Goal: Task Accomplishment & Management: Manage account settings

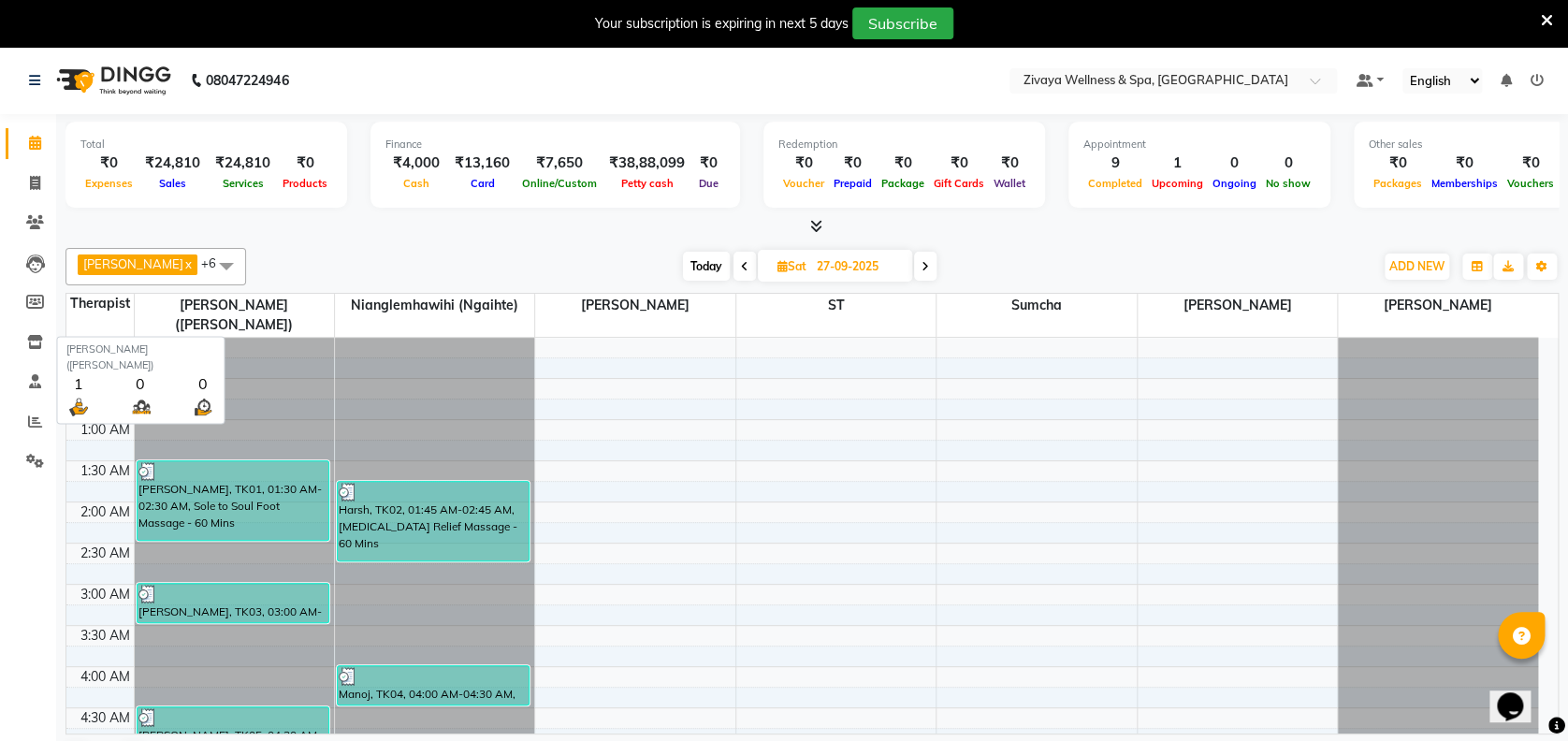
click at [275, 301] on span "[PERSON_NAME] ([PERSON_NAME])" at bounding box center [234, 315] width 199 height 43
click at [1542, 673] on div "Opens Chat This icon Opens the chat window." at bounding box center [1520, 673] width 44 height 0
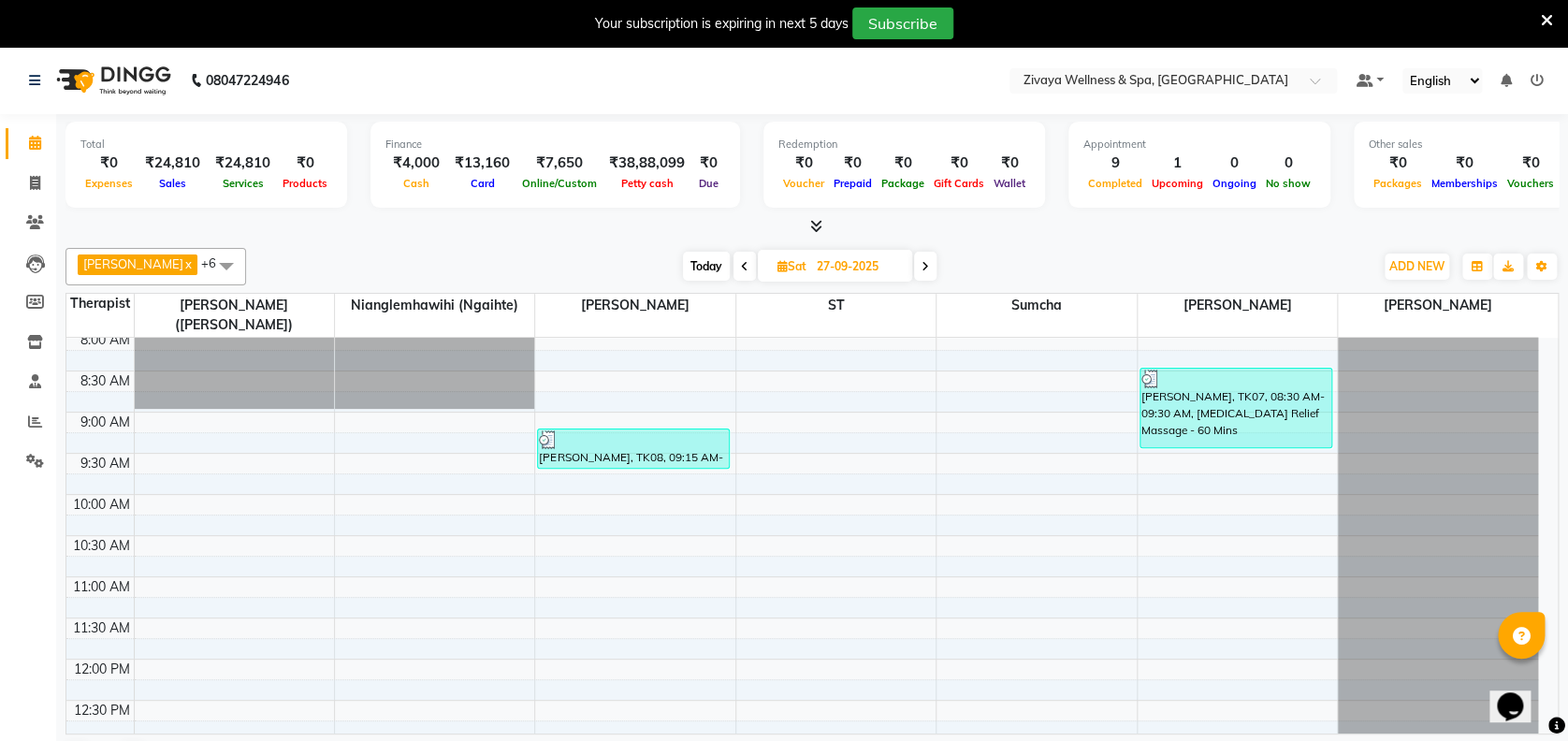
scroll to position [671, 0]
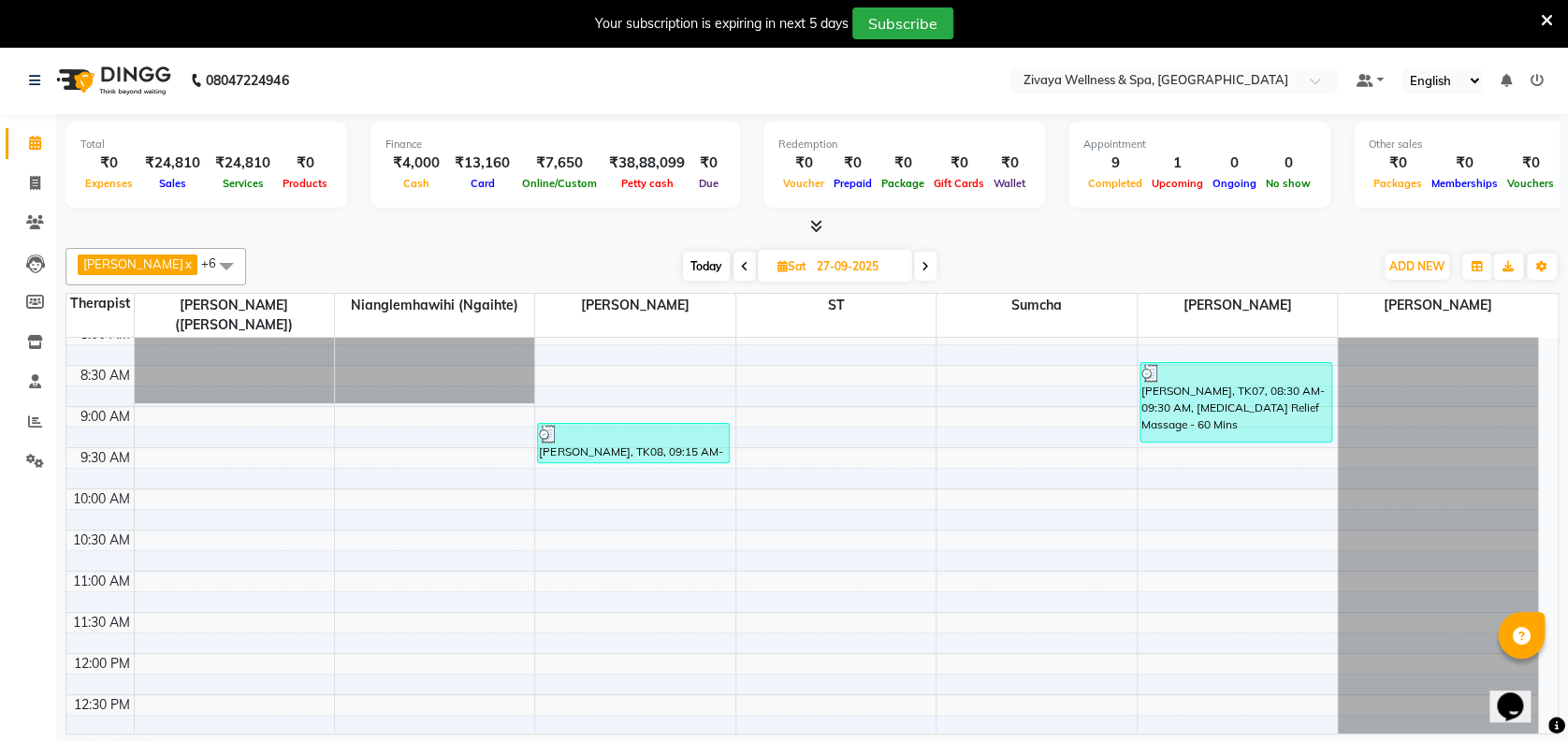
click at [1542, 673] on div "Opens Chat This icon Opens the chat window." at bounding box center [1520, 673] width 44 height 0
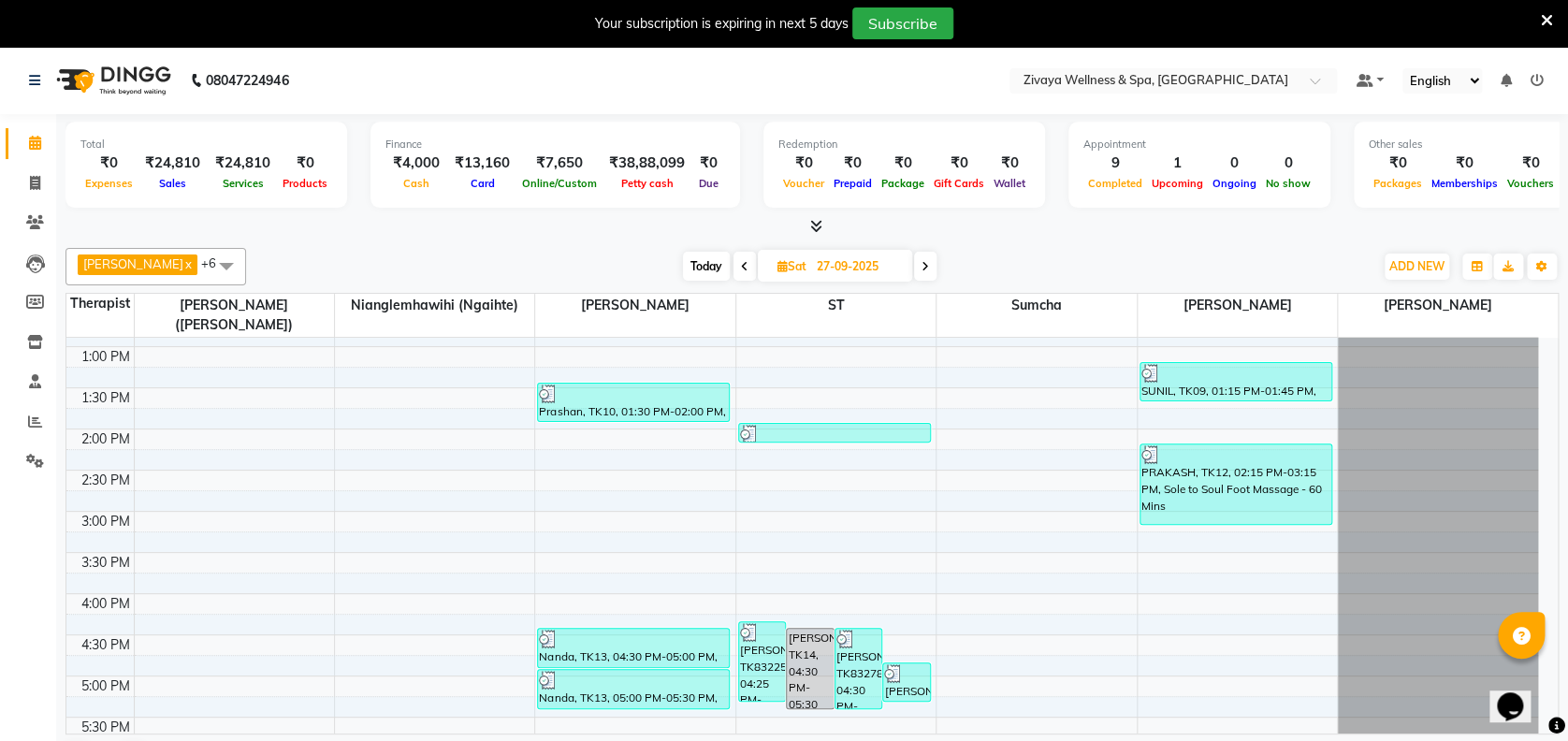
scroll to position [1066, 0]
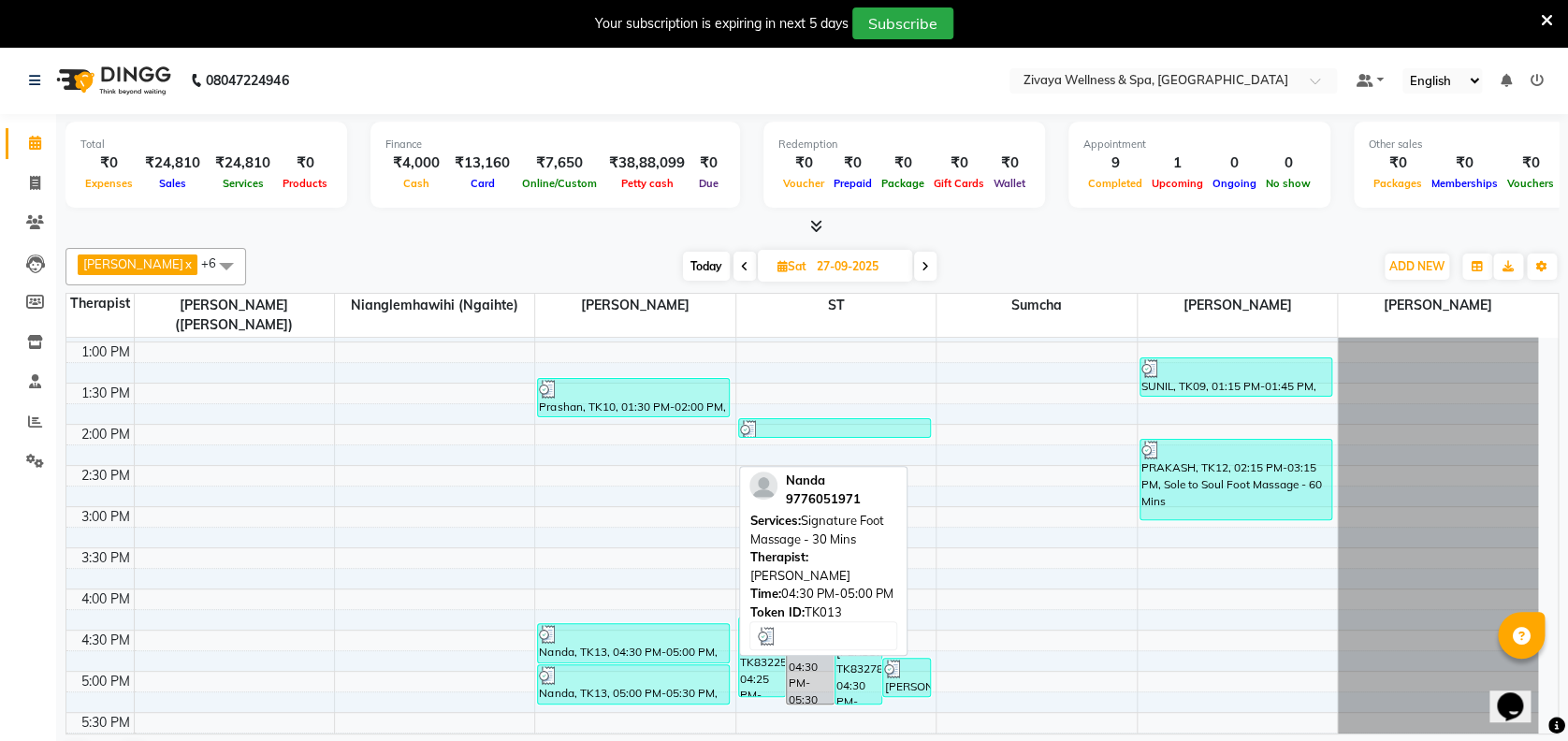
click at [563, 654] on div "Nanda, TK13, 04:30 PM-05:00 PM, Signature Foot Massage - 30 Mins" at bounding box center [634, 643] width 191 height 39
select select "3"
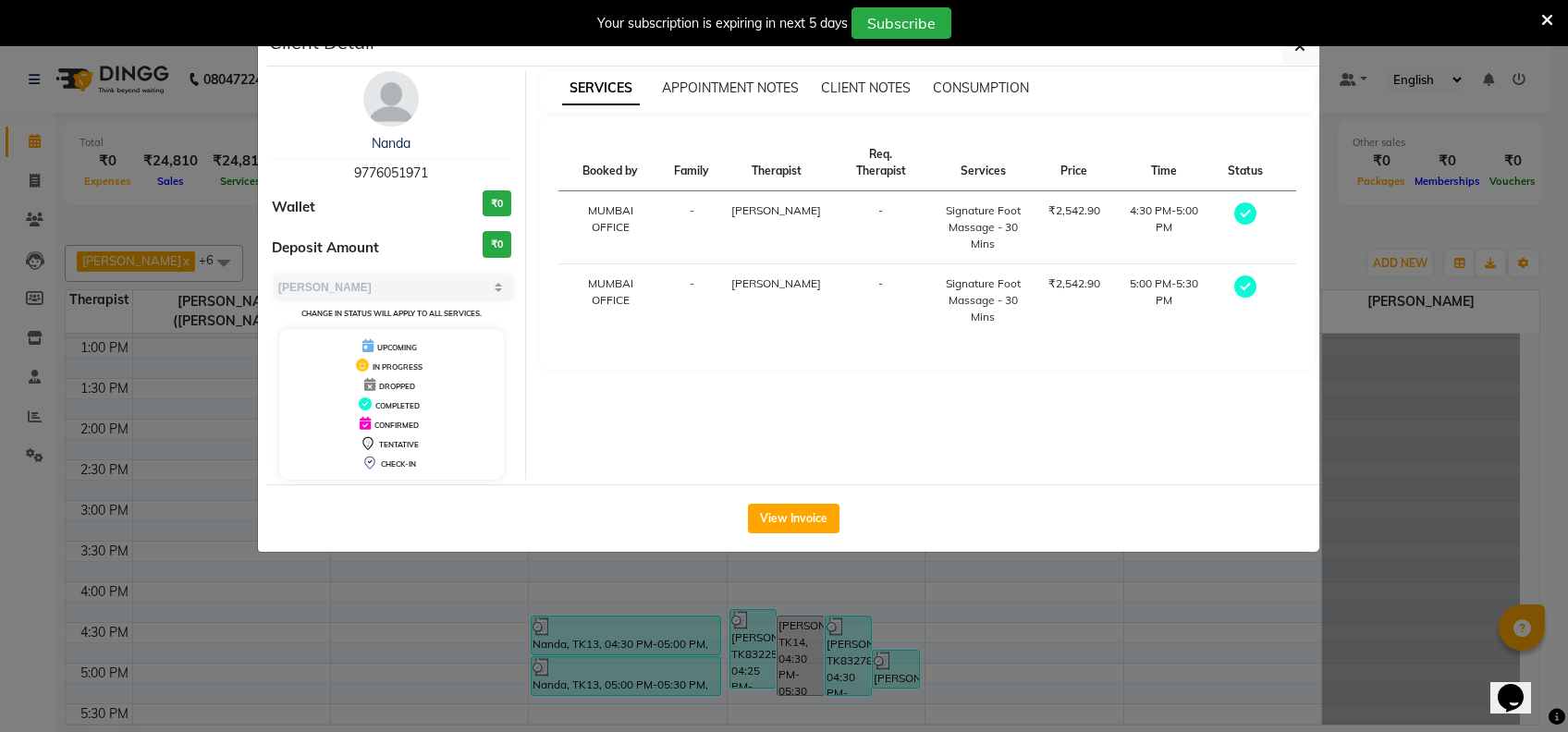
click at [589, 683] on ngb-modal-window "Client Detail Nanda 9776051971 Wallet ₹0 Deposit Amount ₹0 Select MARK DONE UPC…" at bounding box center [784, 366] width 1568 height 732
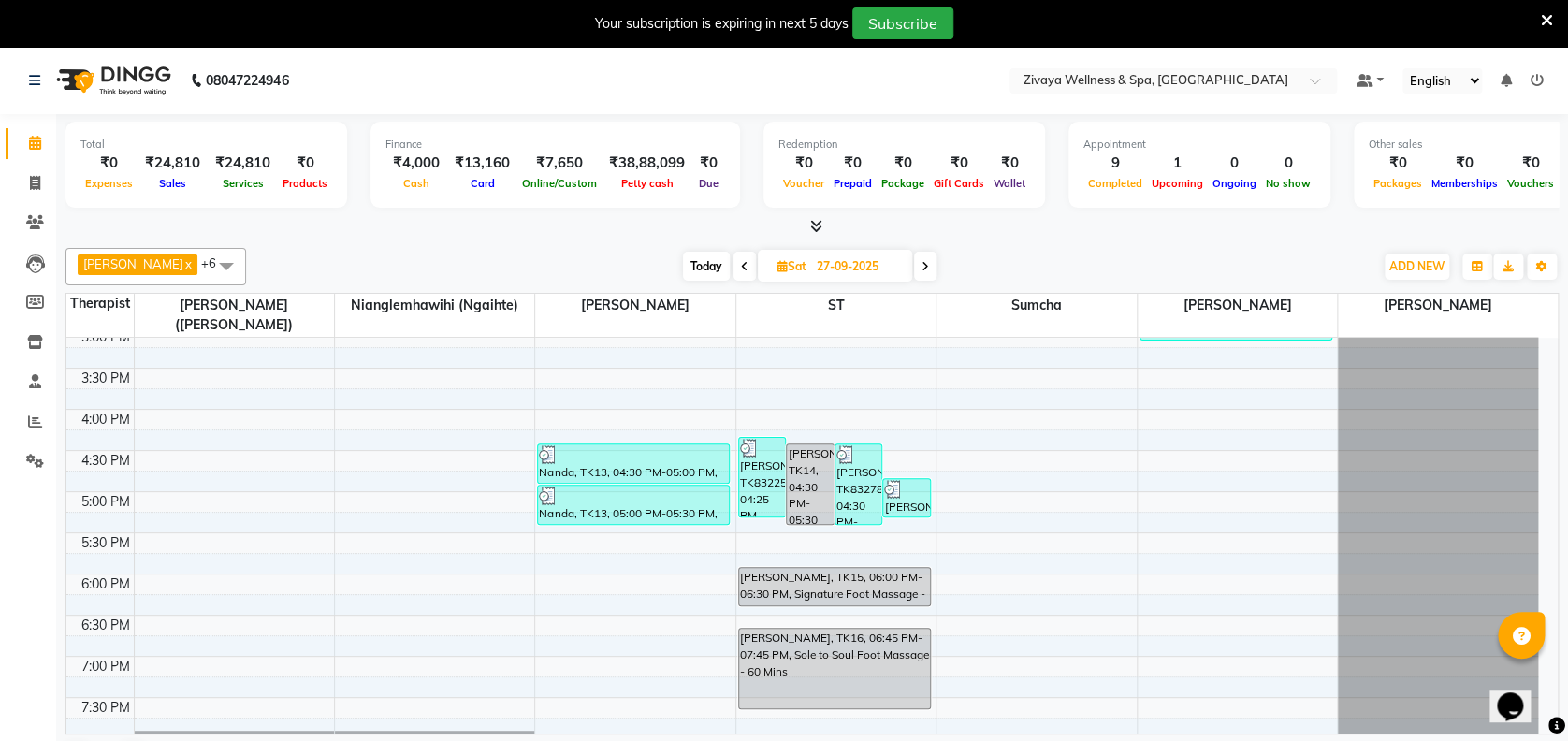
scroll to position [1196, 0]
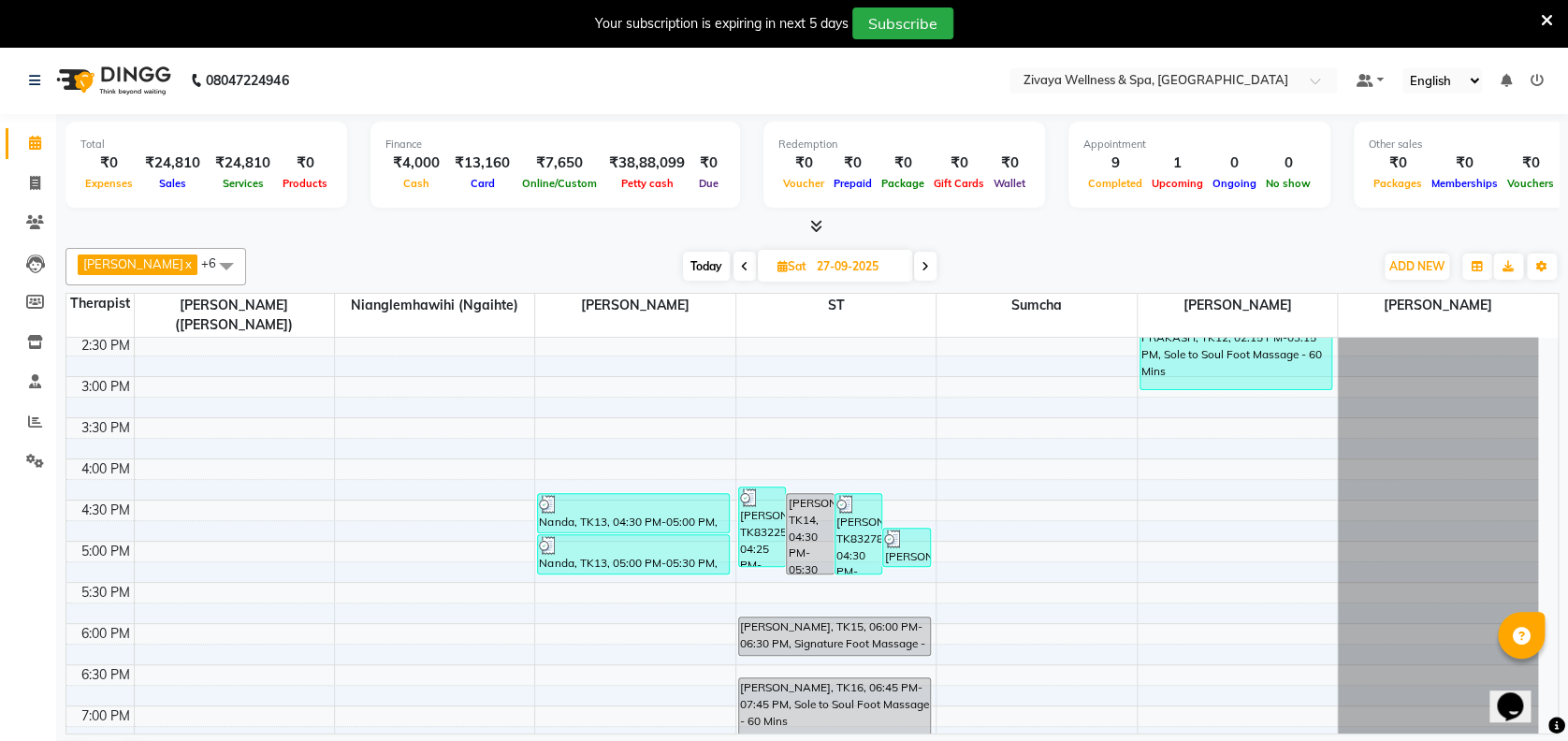
click at [929, 264] on icon at bounding box center [926, 267] width 8 height 12
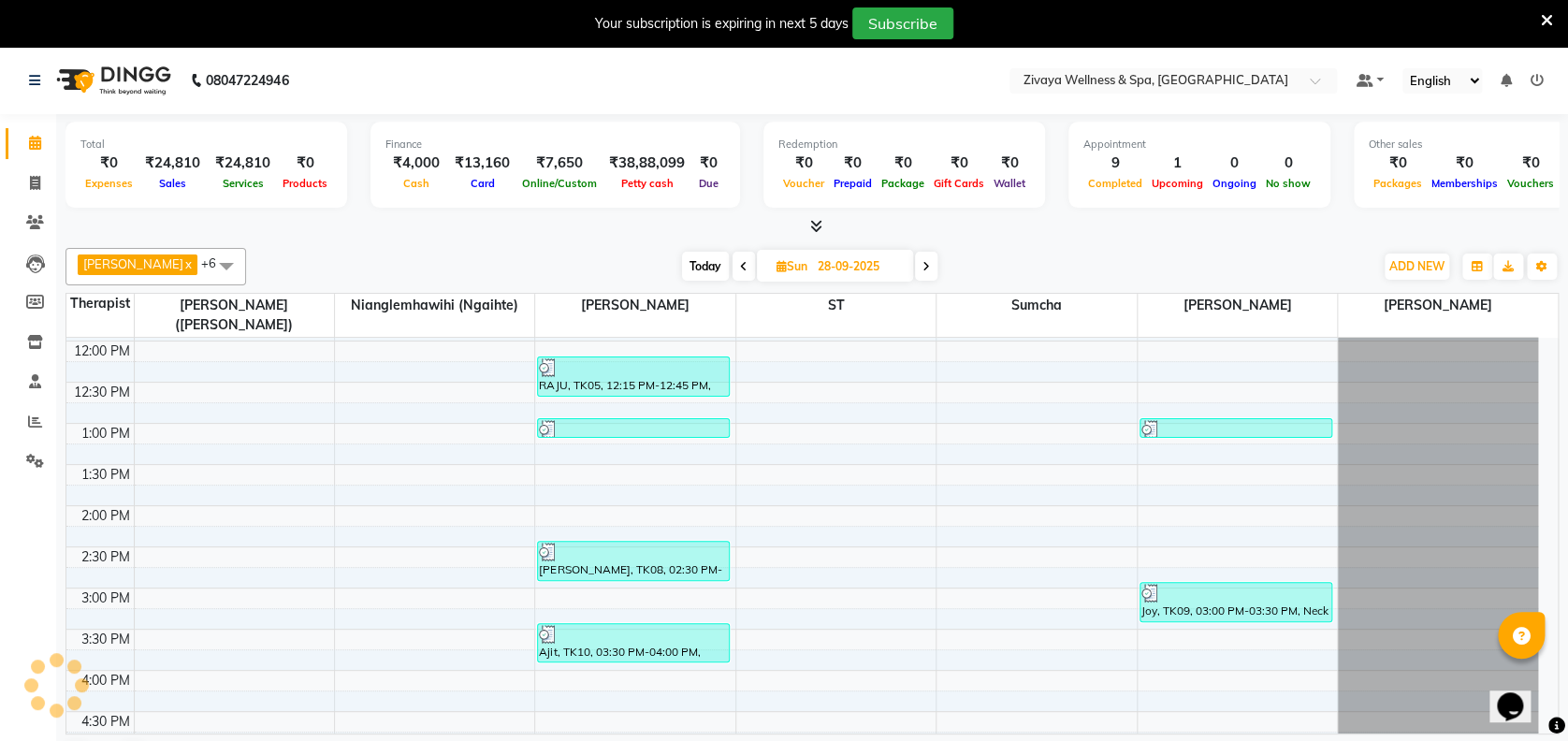
click at [930, 264] on icon at bounding box center [927, 267] width 8 height 12
type input "29-09-2025"
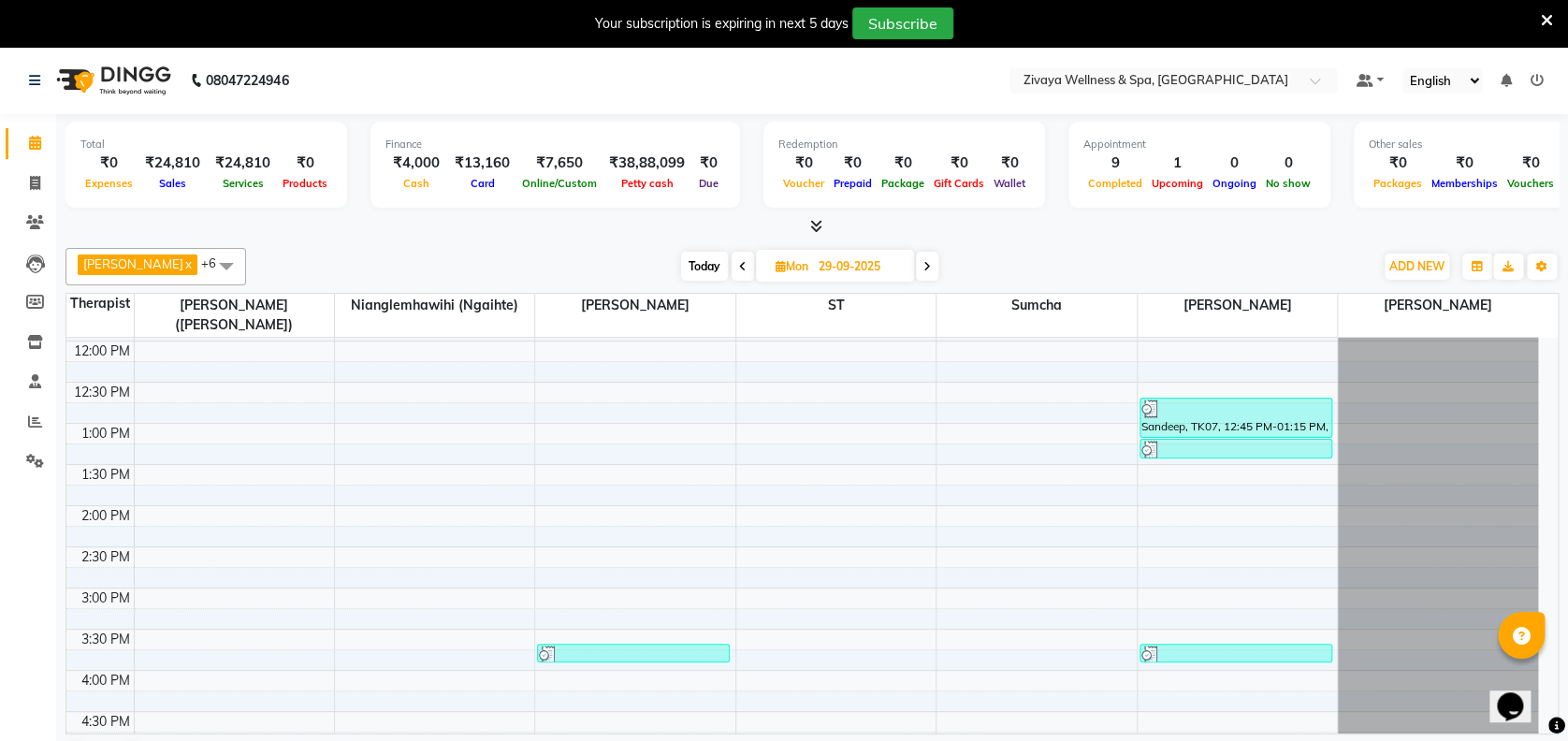
scroll to position [1330, 0]
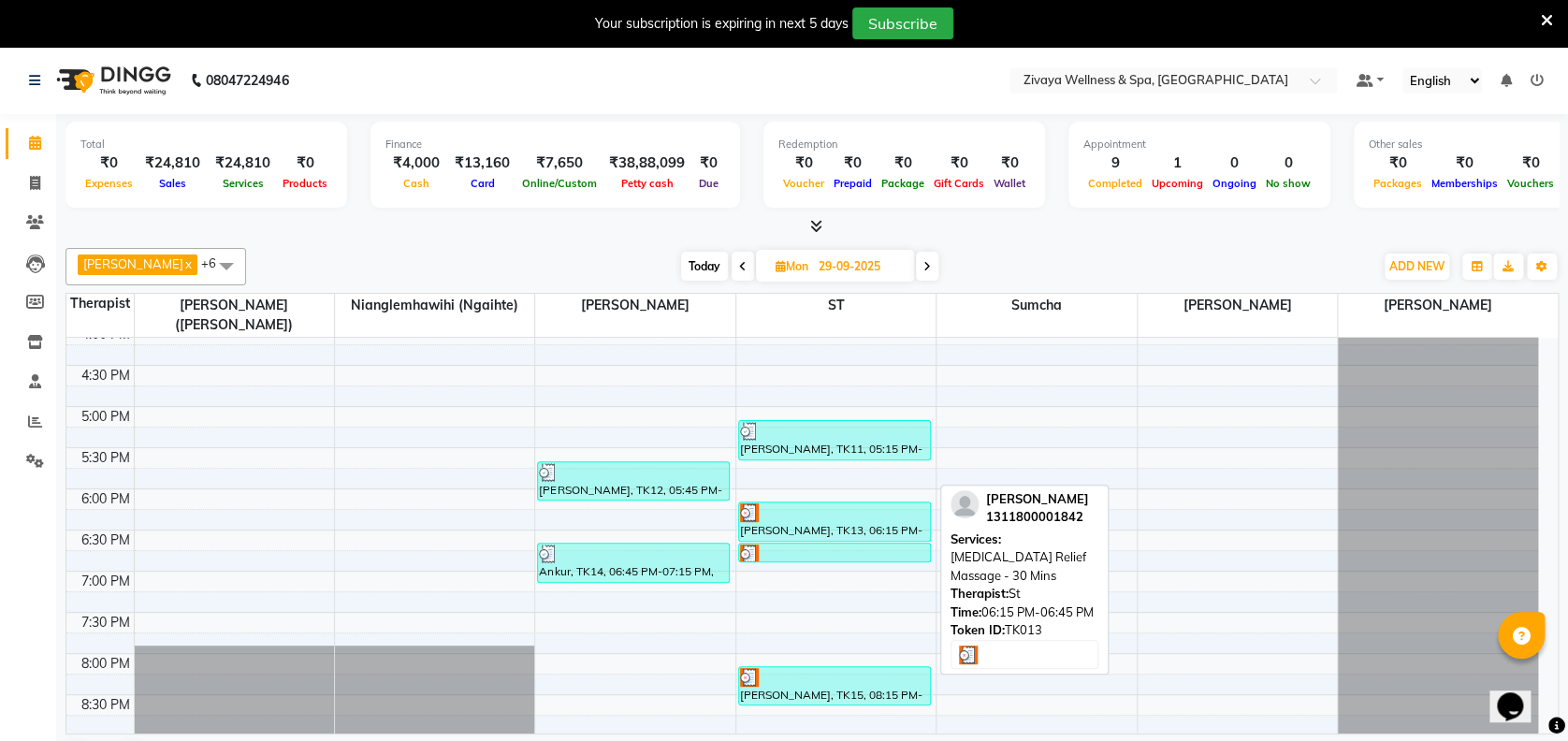
click at [852, 518] on div at bounding box center [835, 512] width 189 height 18
select select "3"
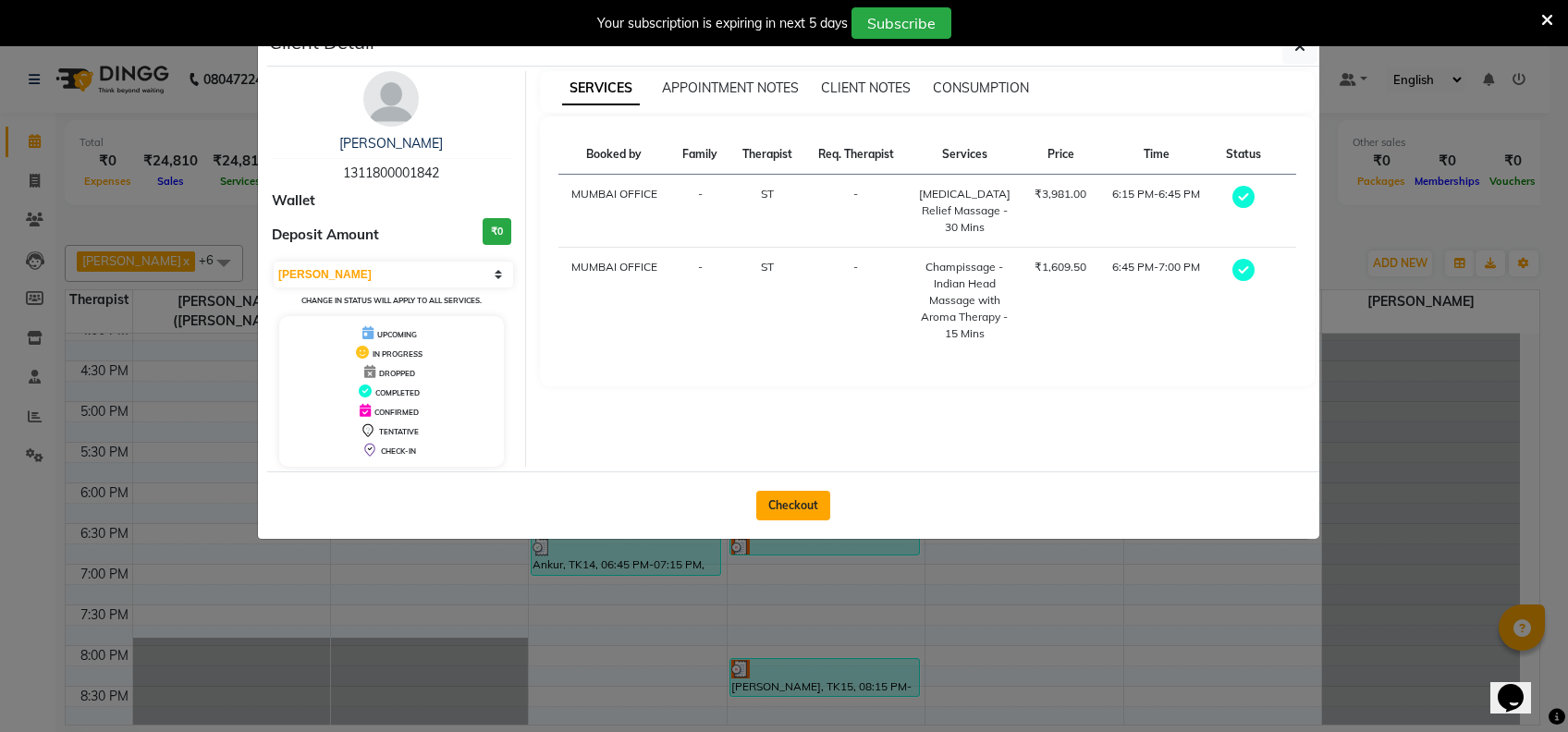
click at [808, 503] on button "Checkout" at bounding box center [792, 505] width 73 height 30
select select "7072"
select select "service"
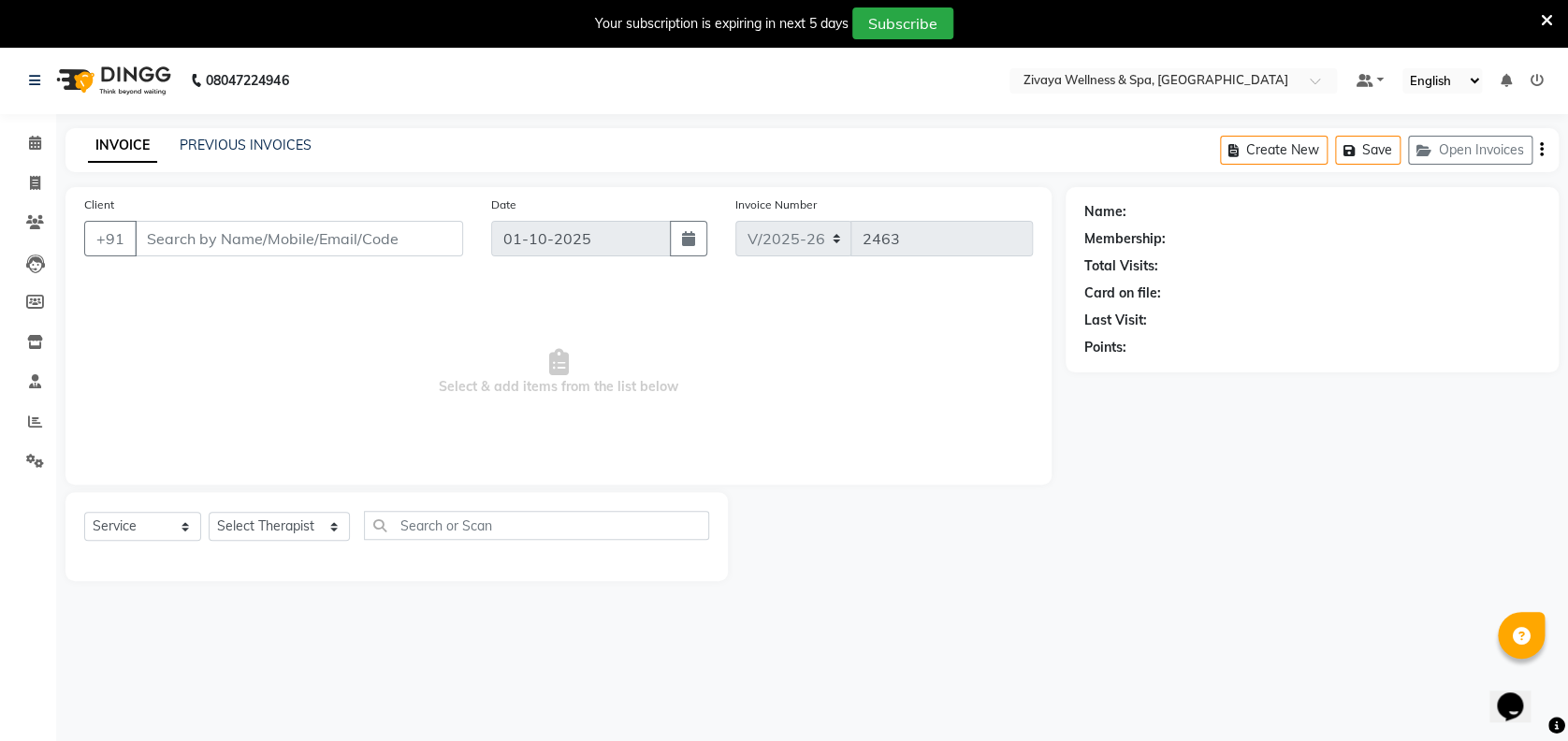
type input "1311800001842"
type input "29-09-2025"
select select "62791"
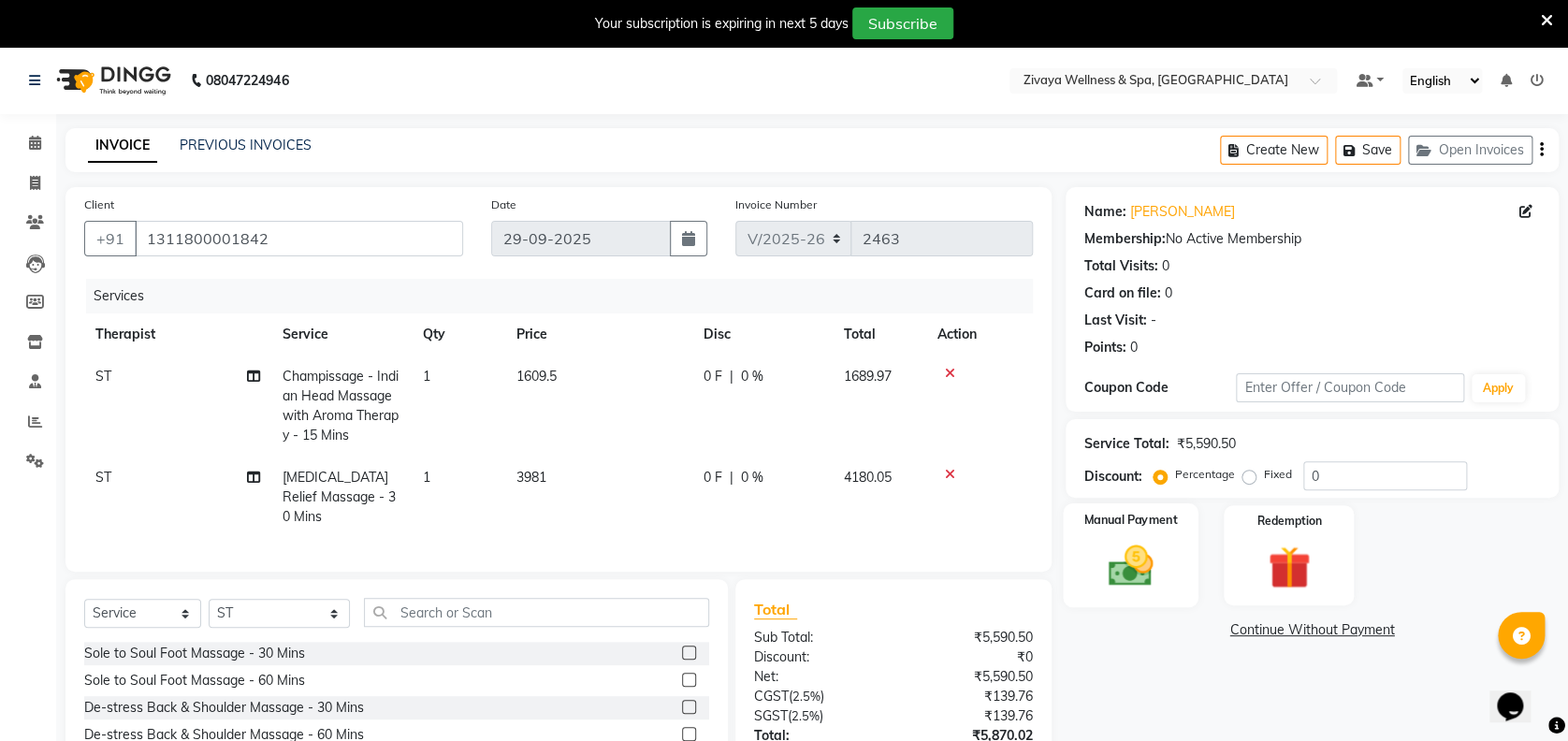
click at [1133, 555] on img at bounding box center [1130, 565] width 72 height 51
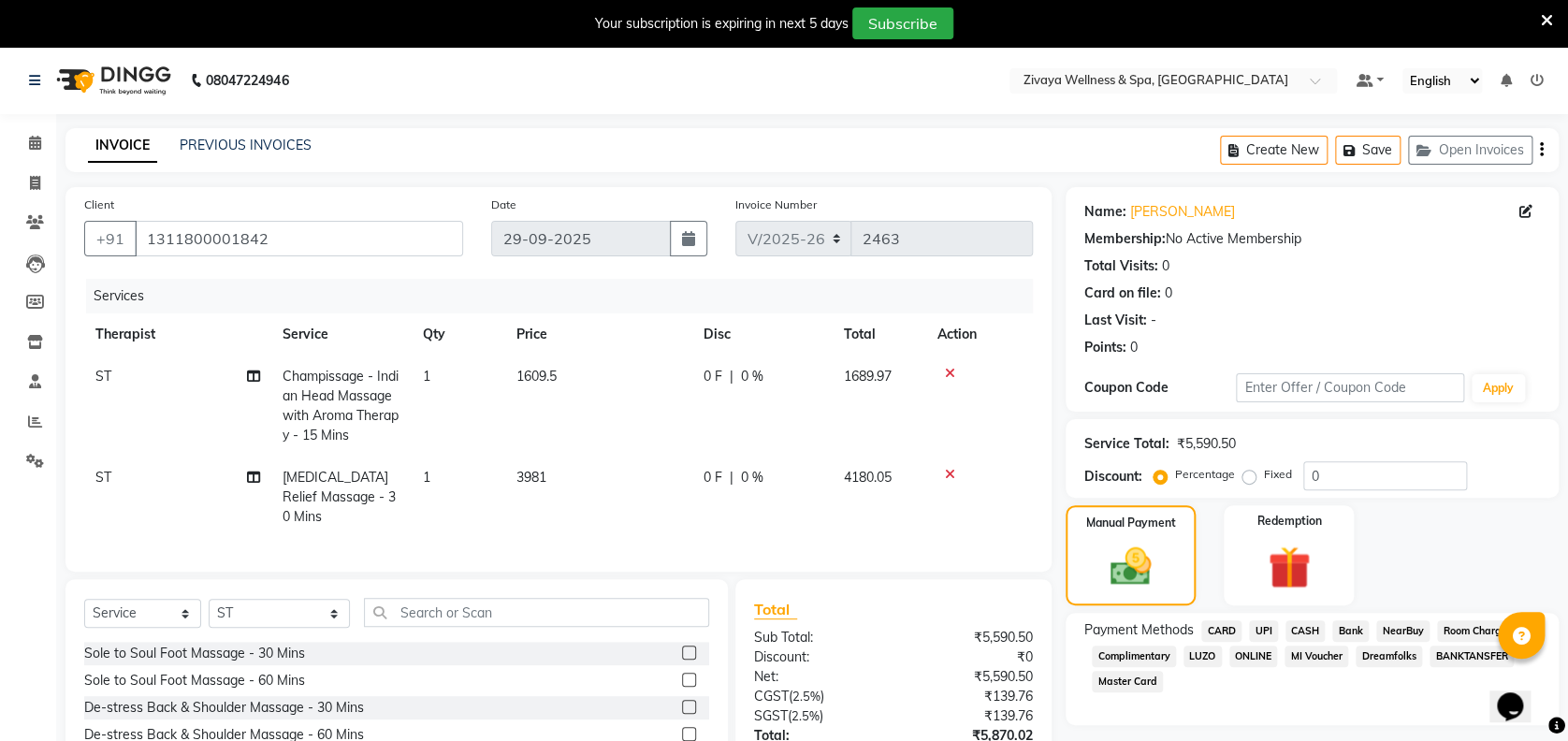
click at [1302, 629] on span "CASH" at bounding box center [1306, 631] width 41 height 21
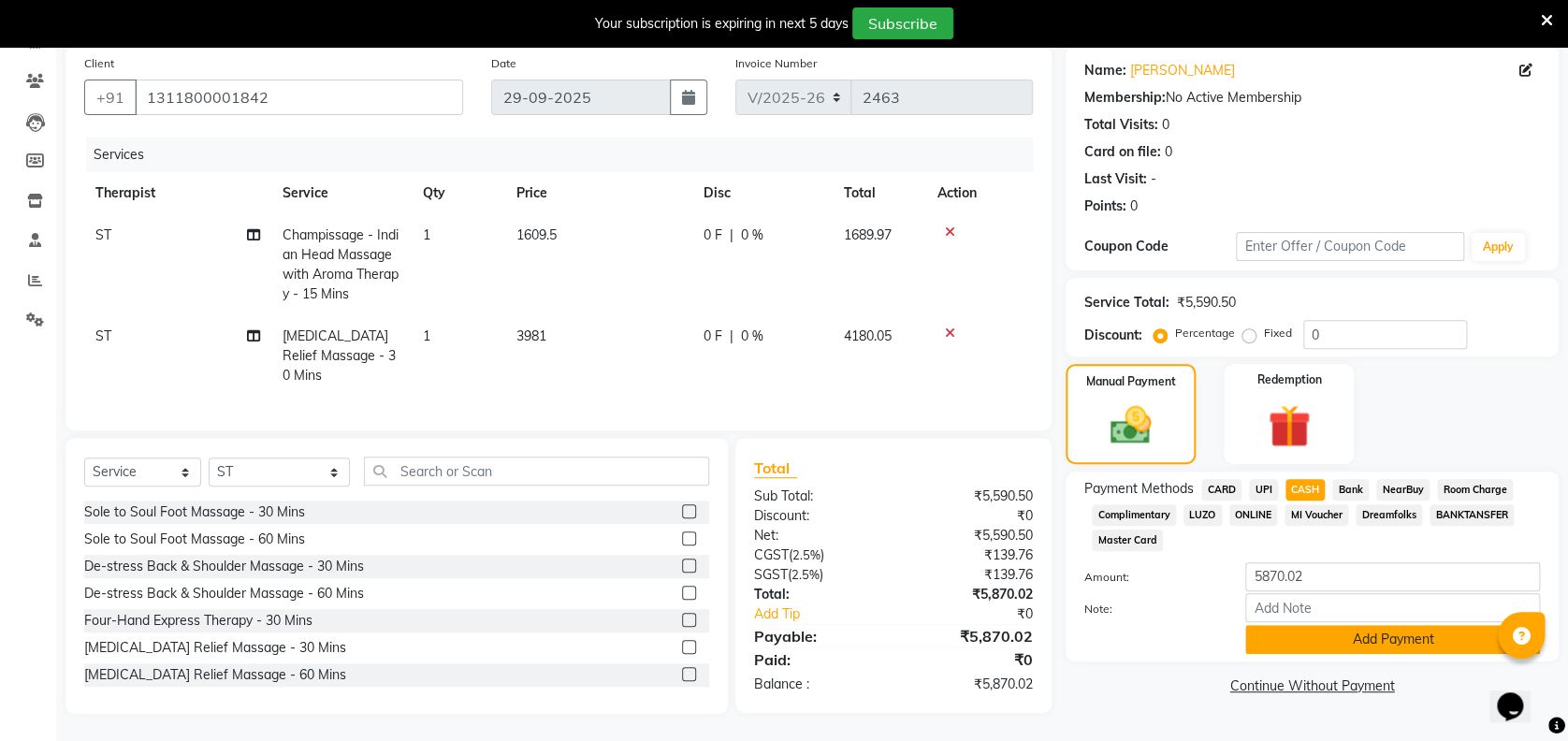
click at [1370, 641] on button "Add Payment" at bounding box center [1392, 640] width 295 height 29
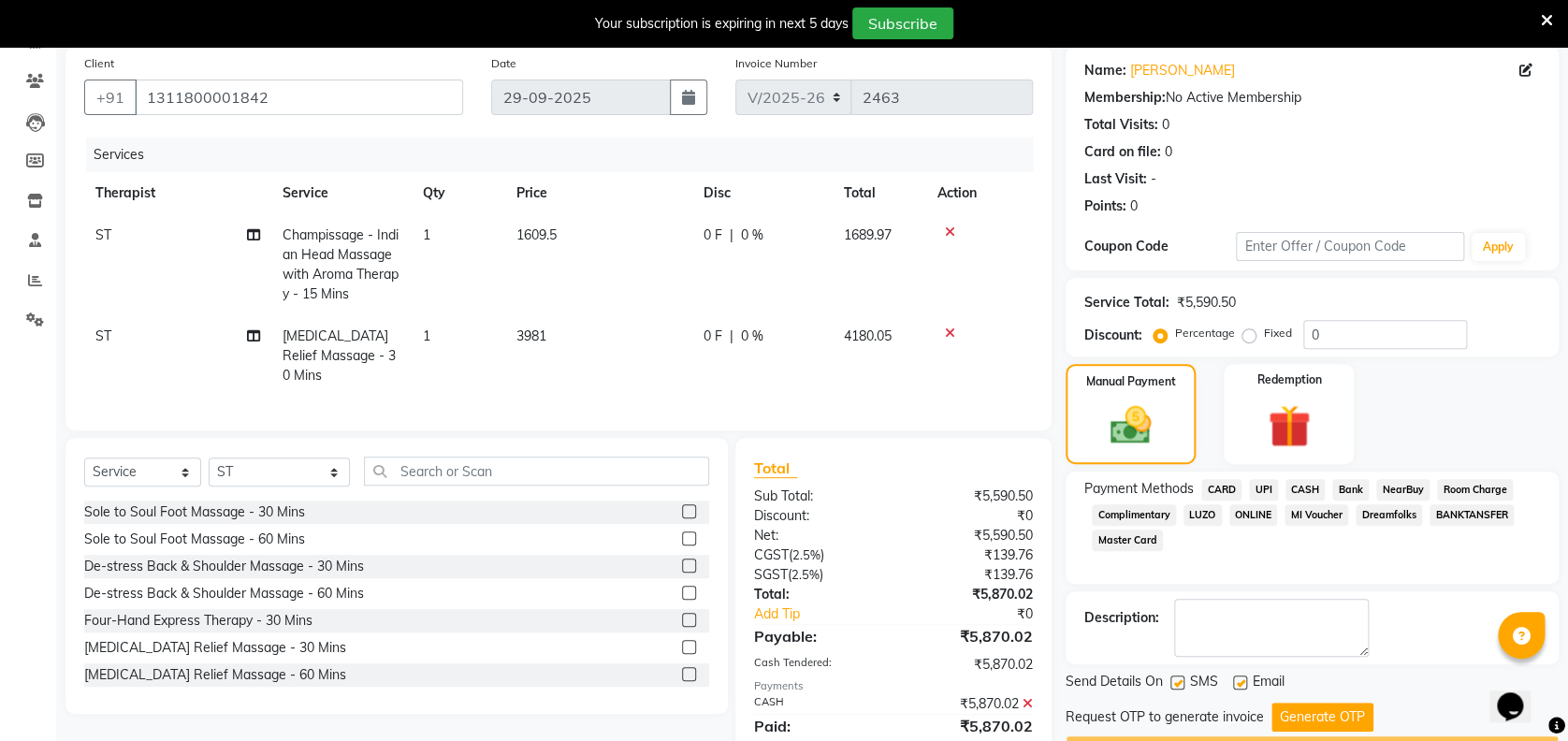
click at [1240, 677] on label at bounding box center [1240, 682] width 14 height 14
click at [1240, 677] on input "checkbox" at bounding box center [1240, 683] width 13 height 13
checkbox input "false"
click at [1183, 678] on label at bounding box center [1178, 682] width 14 height 14
click at [1183, 678] on input "checkbox" at bounding box center [1177, 683] width 13 height 13
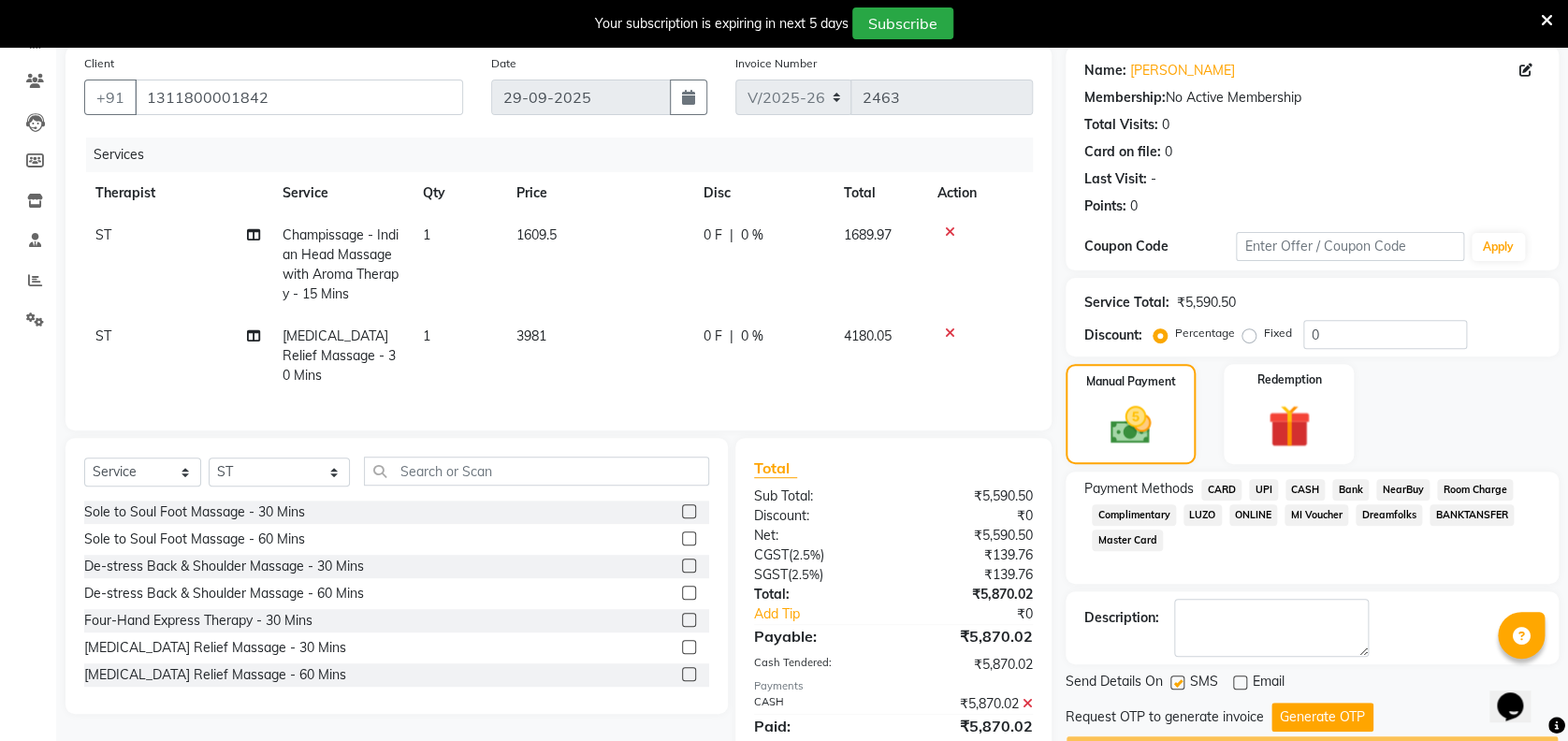
checkbox input "false"
click at [1332, 702] on button "Generate OTP" at bounding box center [1323, 717] width 102 height 29
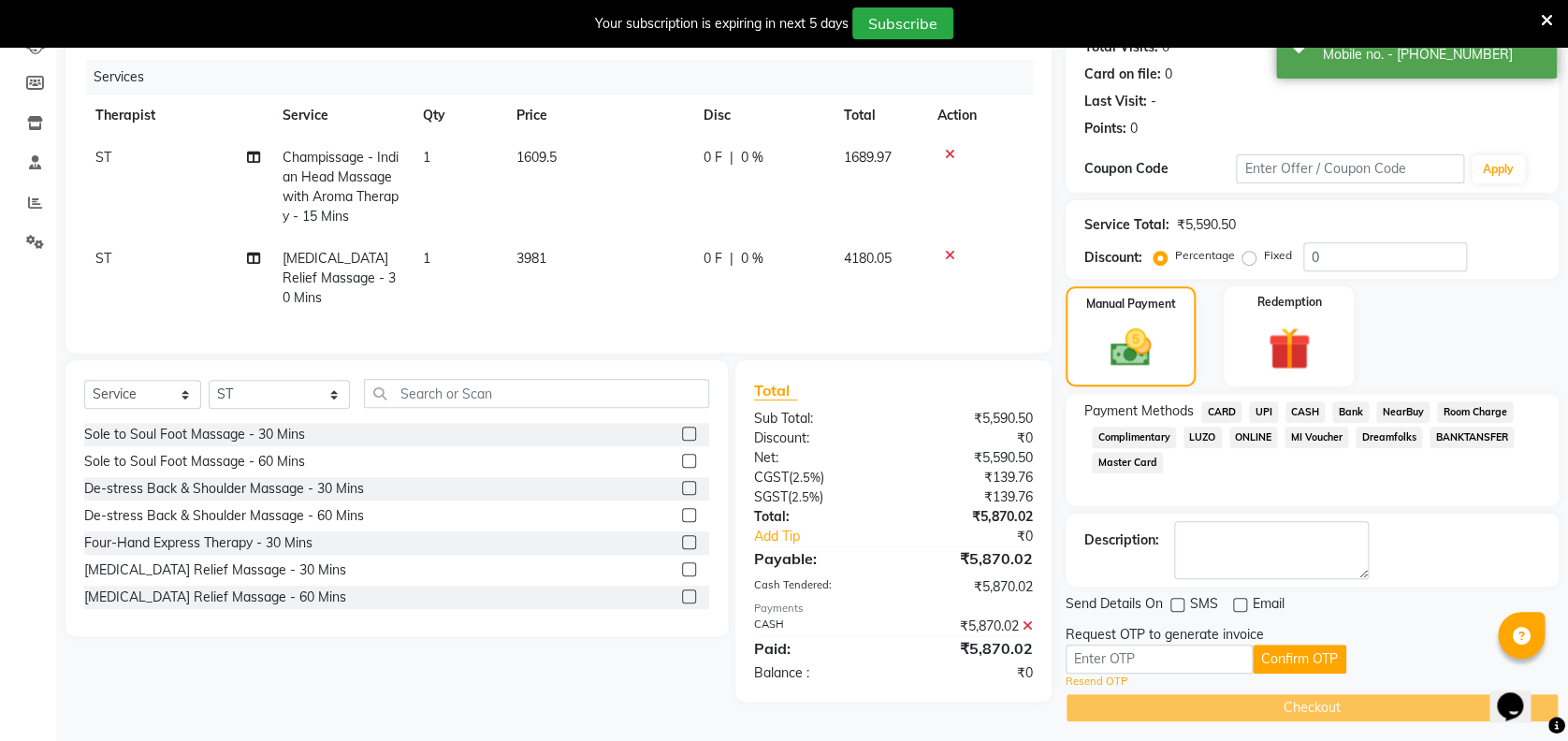
scroll to position [226, 0]
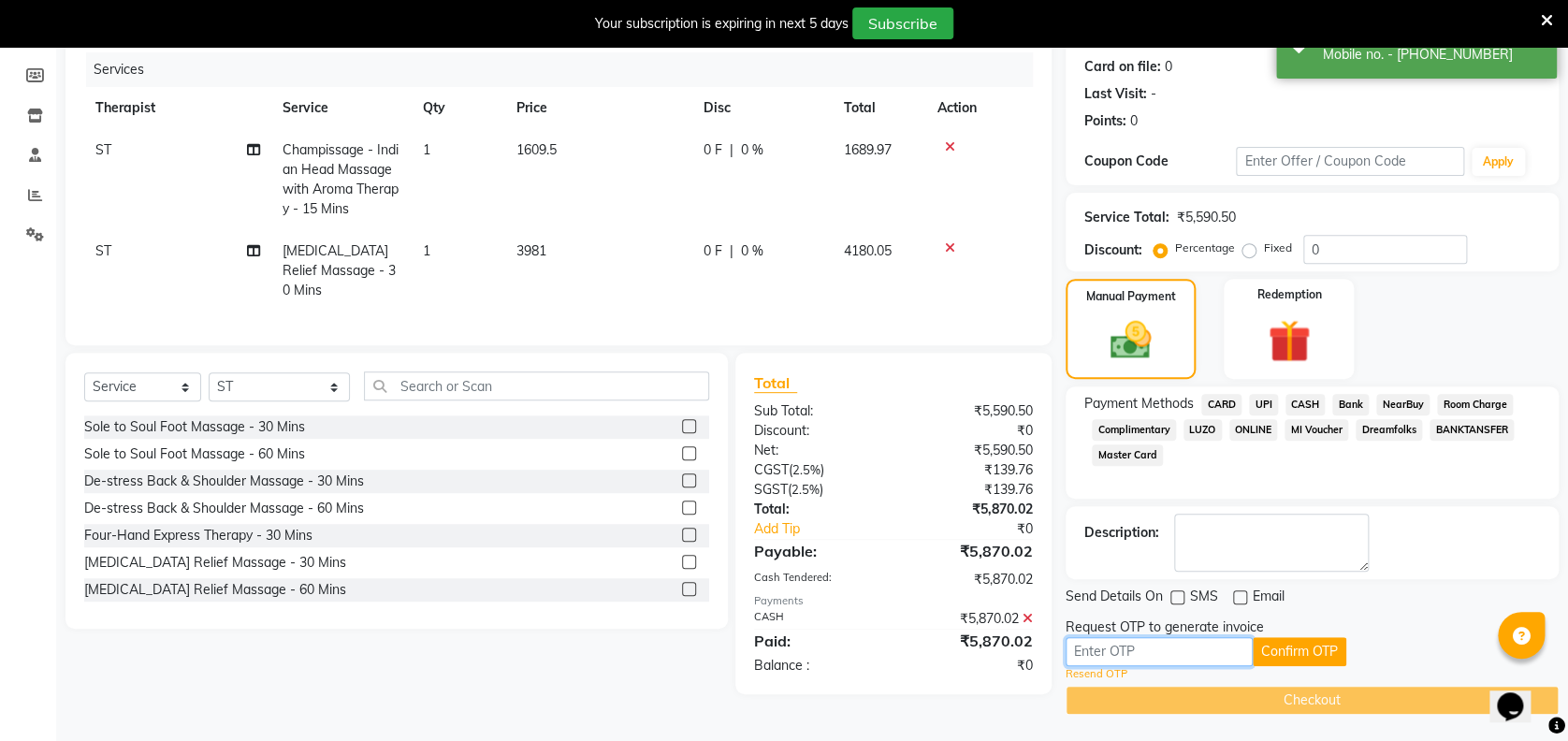
click at [1222, 653] on input "text" at bounding box center [1159, 652] width 187 height 29
type input "3924"
click at [1283, 648] on button "Confirm OTP" at bounding box center [1299, 652] width 94 height 29
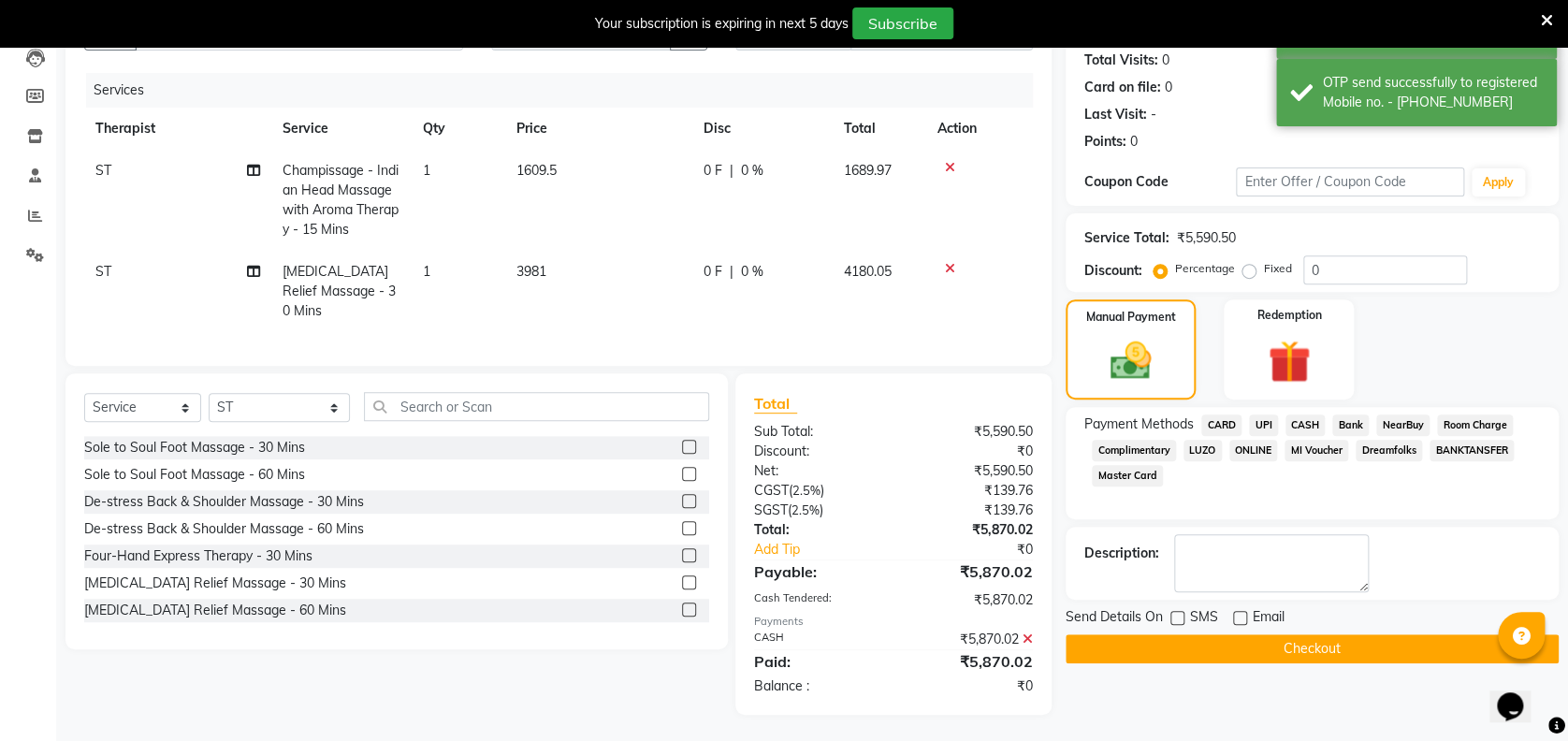
click at [1283, 648] on button "Checkout" at bounding box center [1312, 649] width 493 height 29
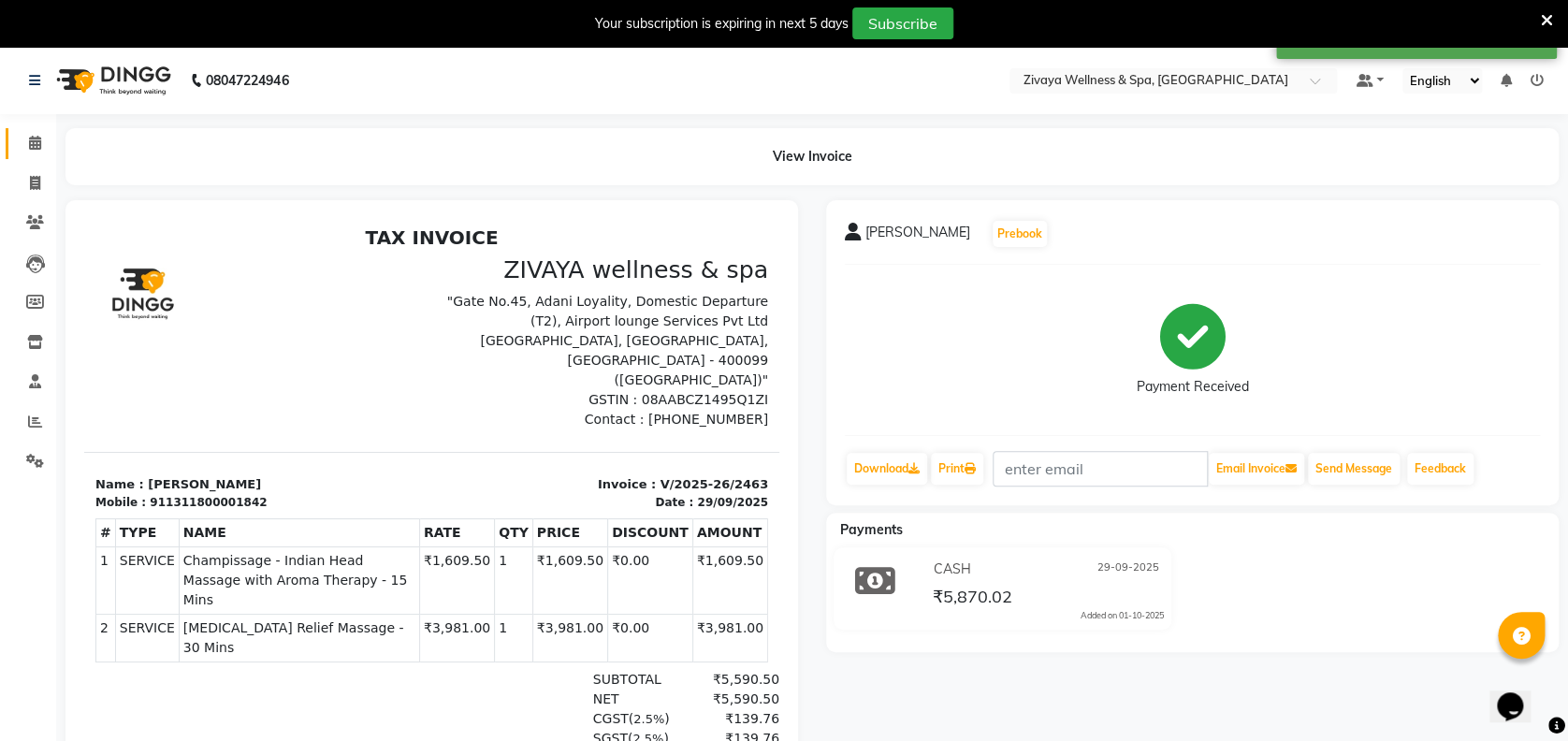
click at [39, 131] on link "Calendar" at bounding box center [28, 144] width 44 height 31
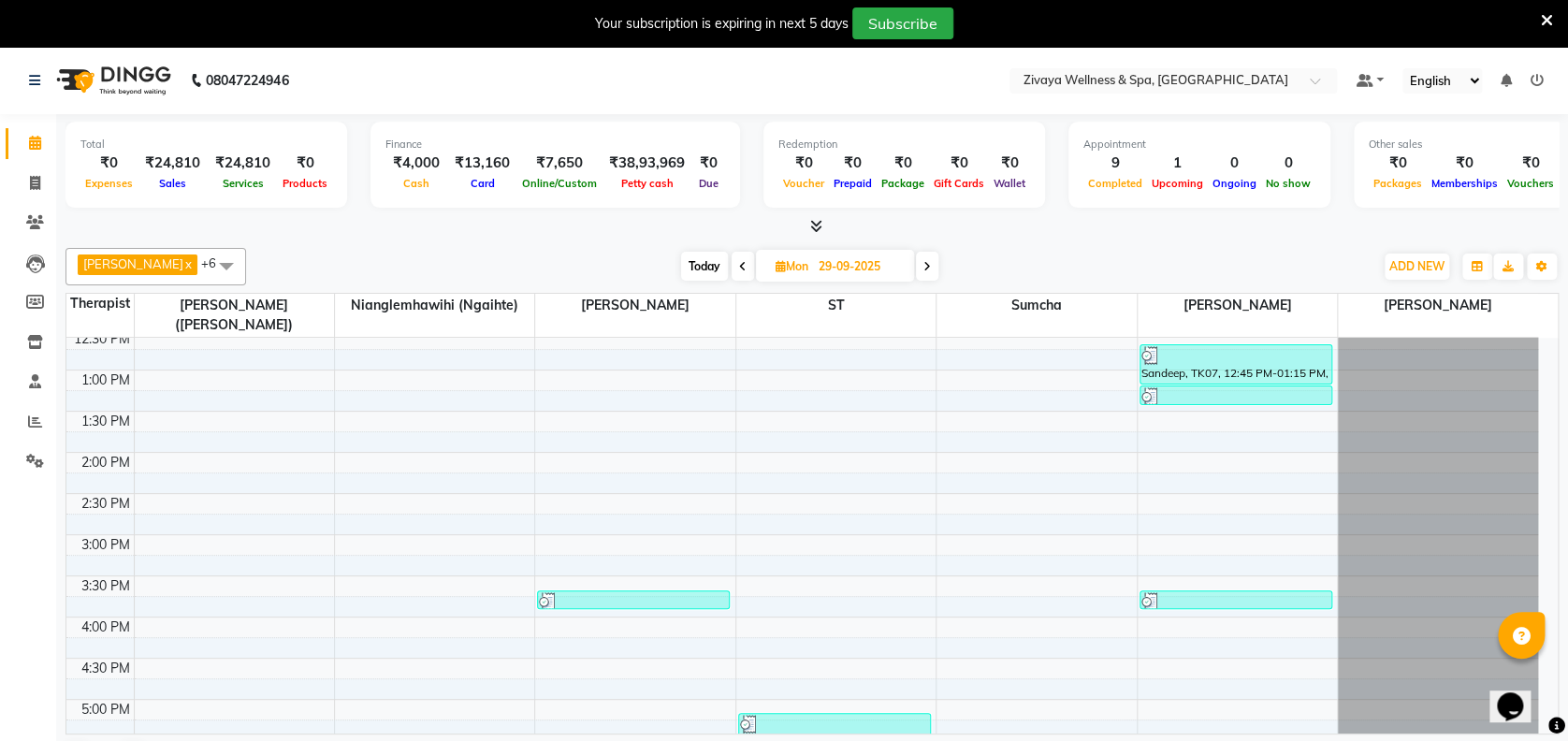
scroll to position [1385, 0]
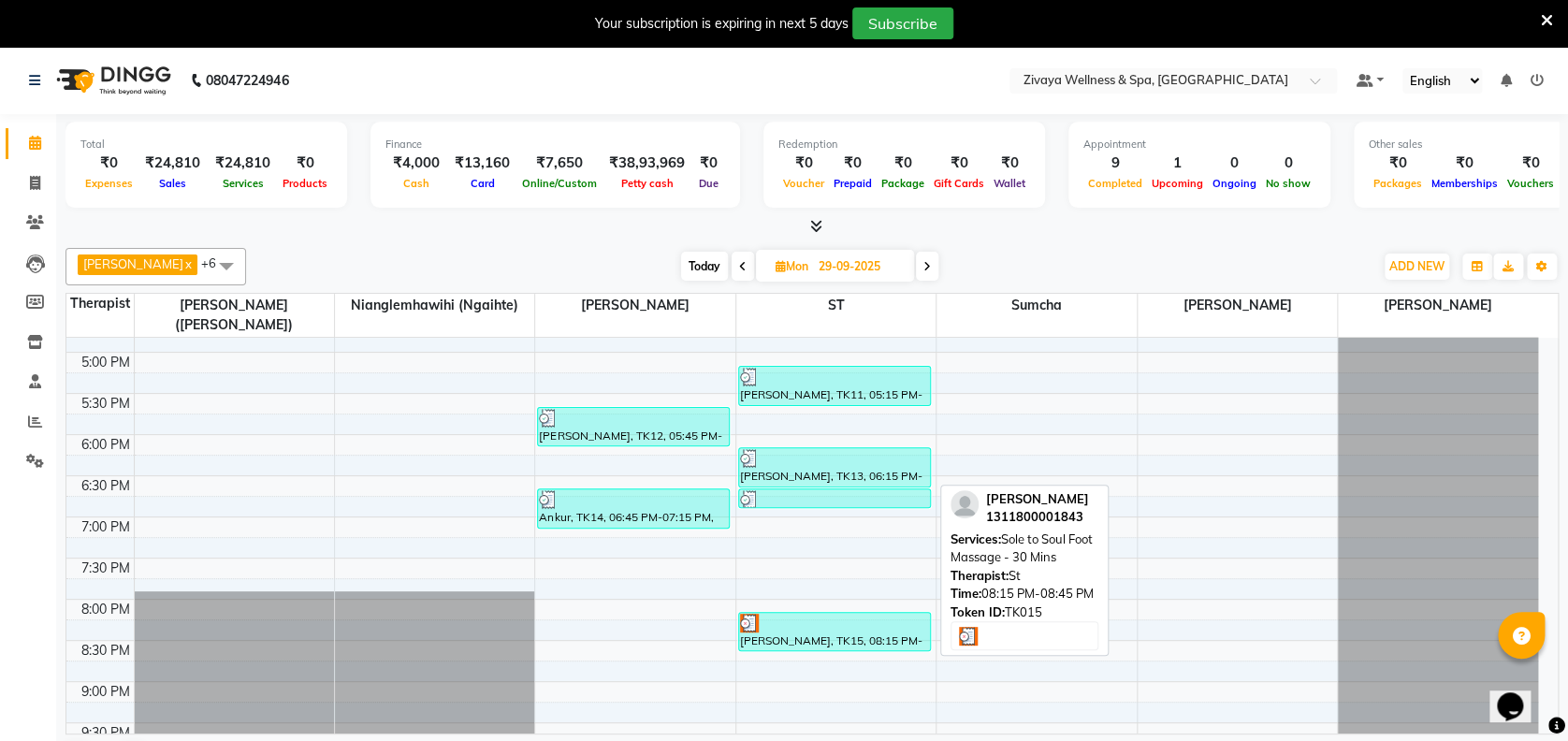
click at [749, 639] on div "[PERSON_NAME], TK15, 08:15 PM-08:45 PM, Sole to Soul Foot Massage - 30 Mins" at bounding box center [835, 631] width 191 height 38
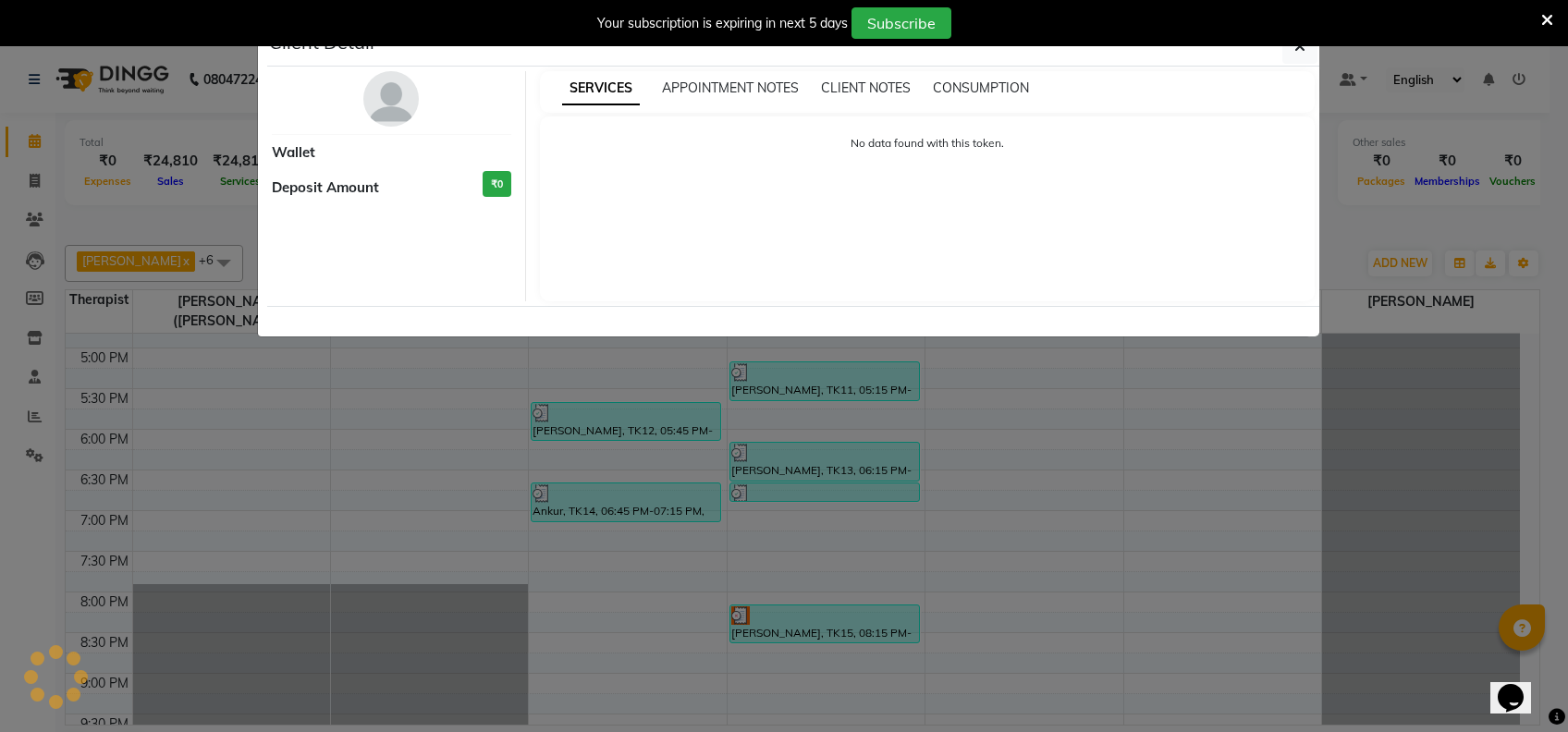
select select "3"
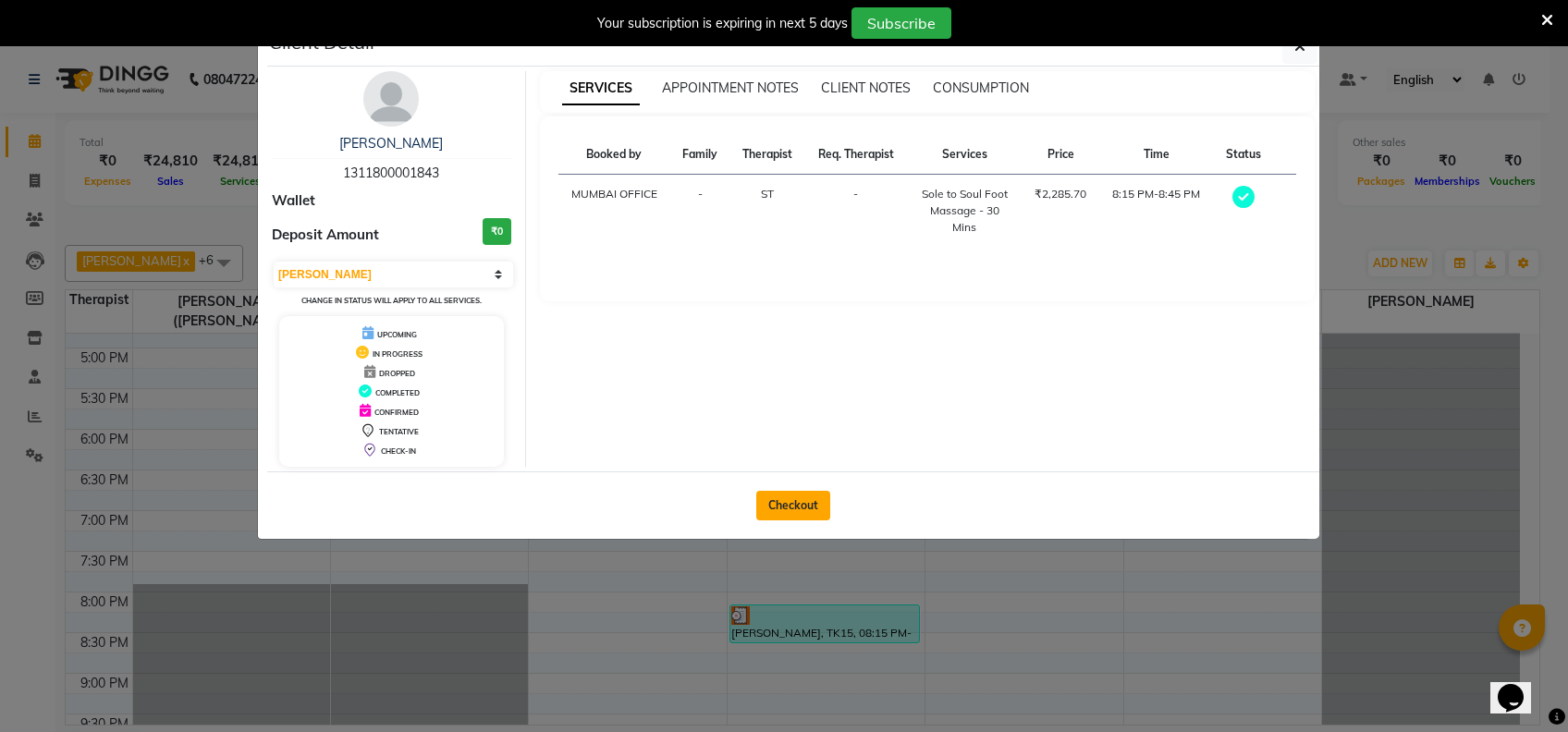
click at [791, 503] on button "Checkout" at bounding box center [792, 505] width 73 height 30
select select "7072"
select select "service"
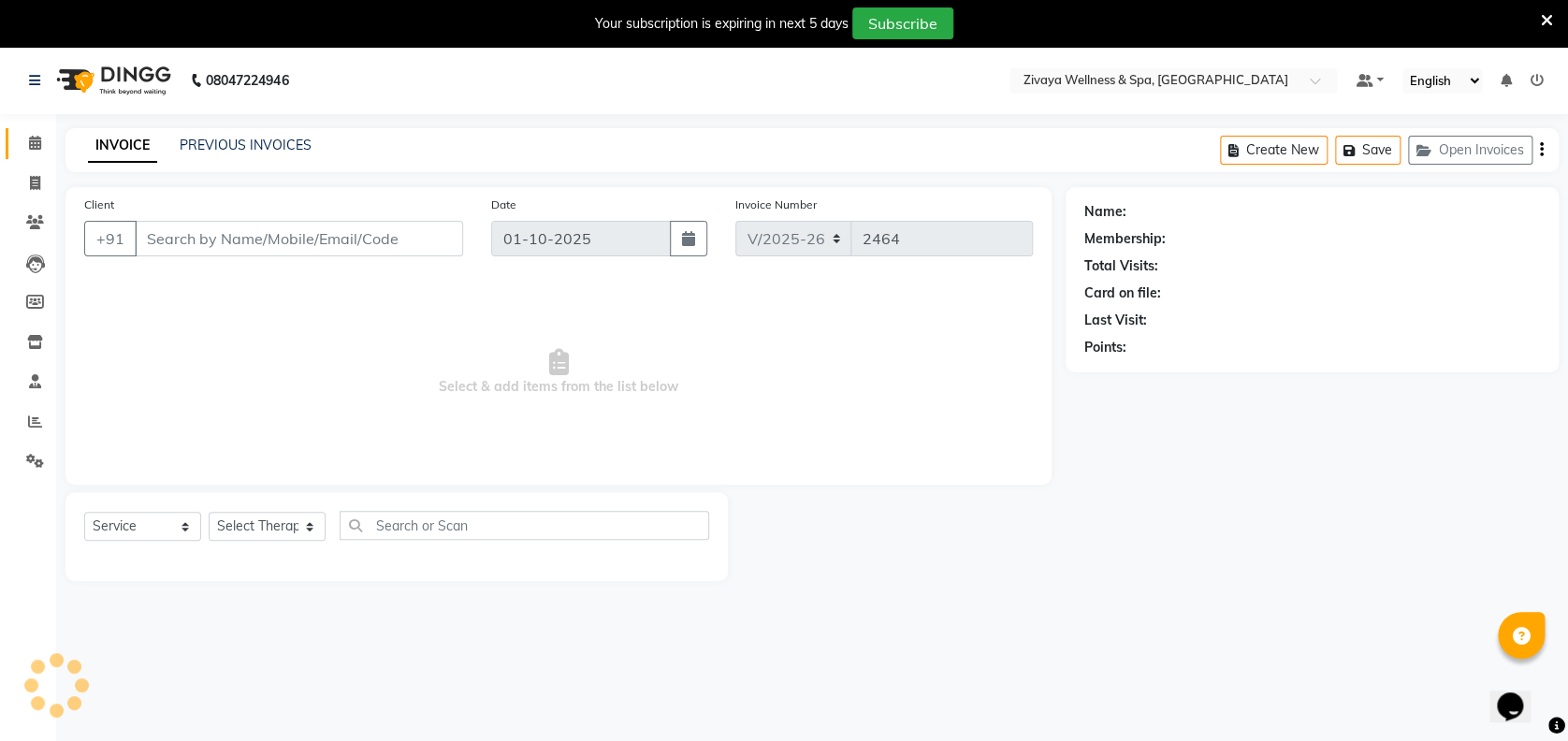
type input "1311800001843"
type input "29-09-2025"
select select "62791"
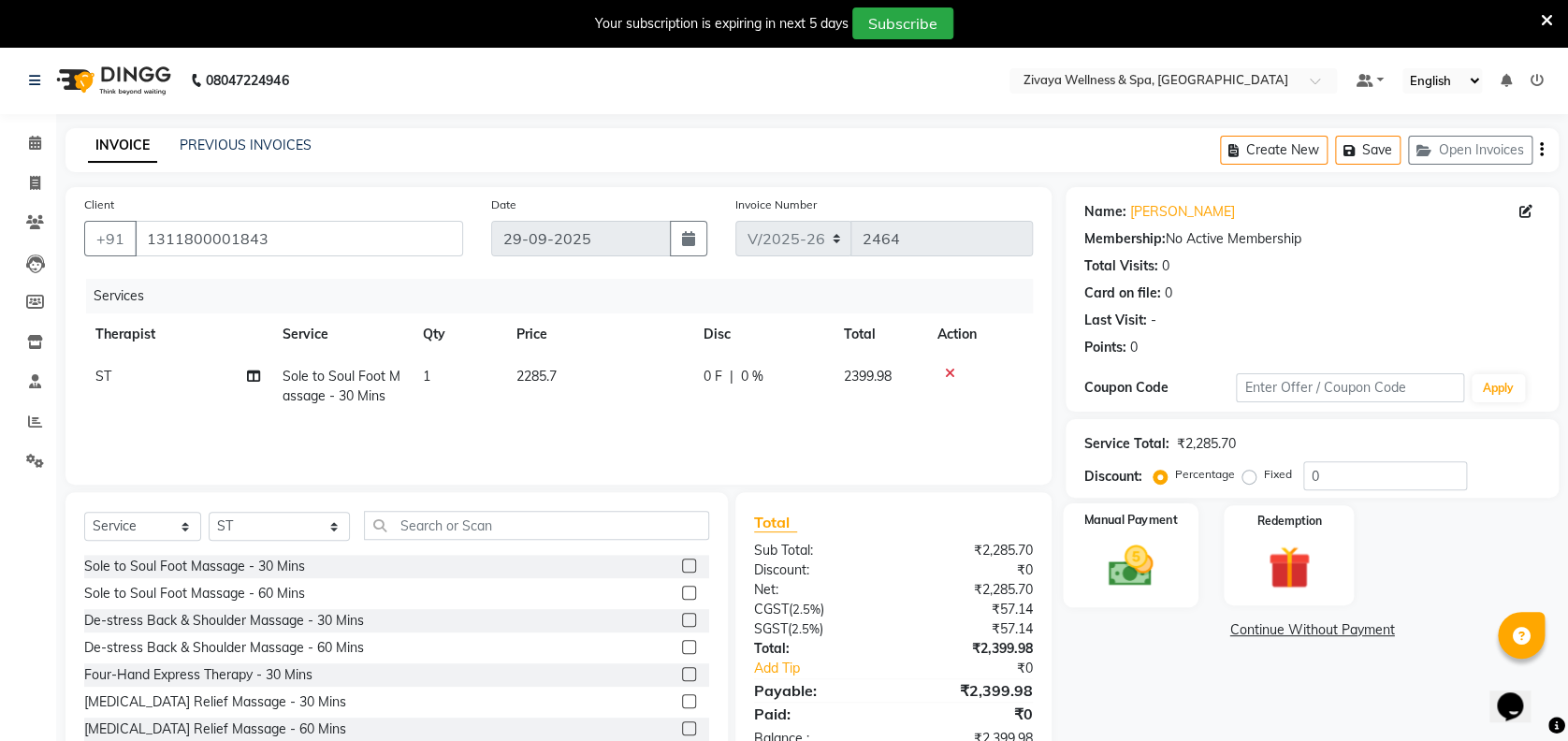
click at [1102, 565] on img at bounding box center [1130, 565] width 72 height 51
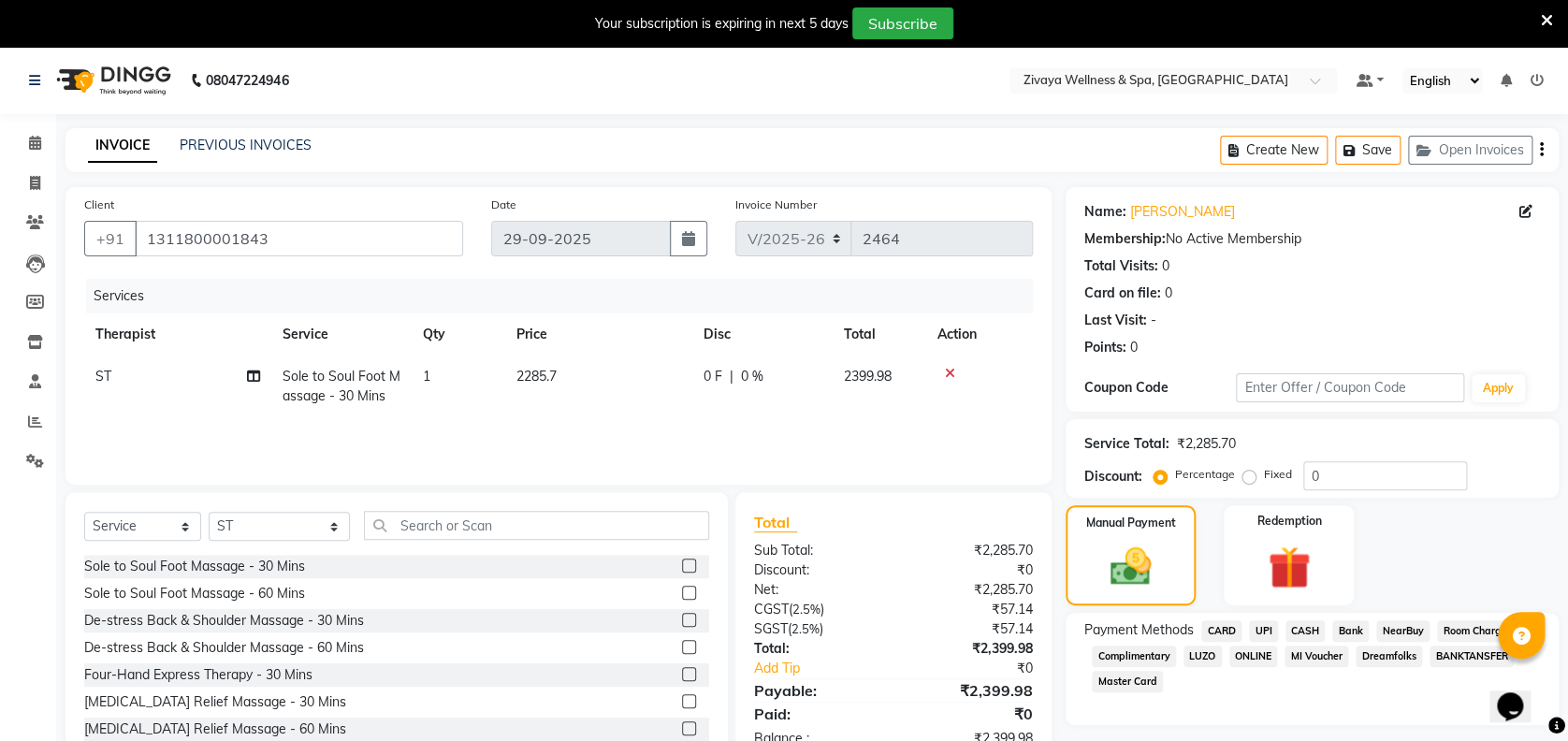
click at [1265, 623] on span "UPI" at bounding box center [1264, 631] width 29 height 21
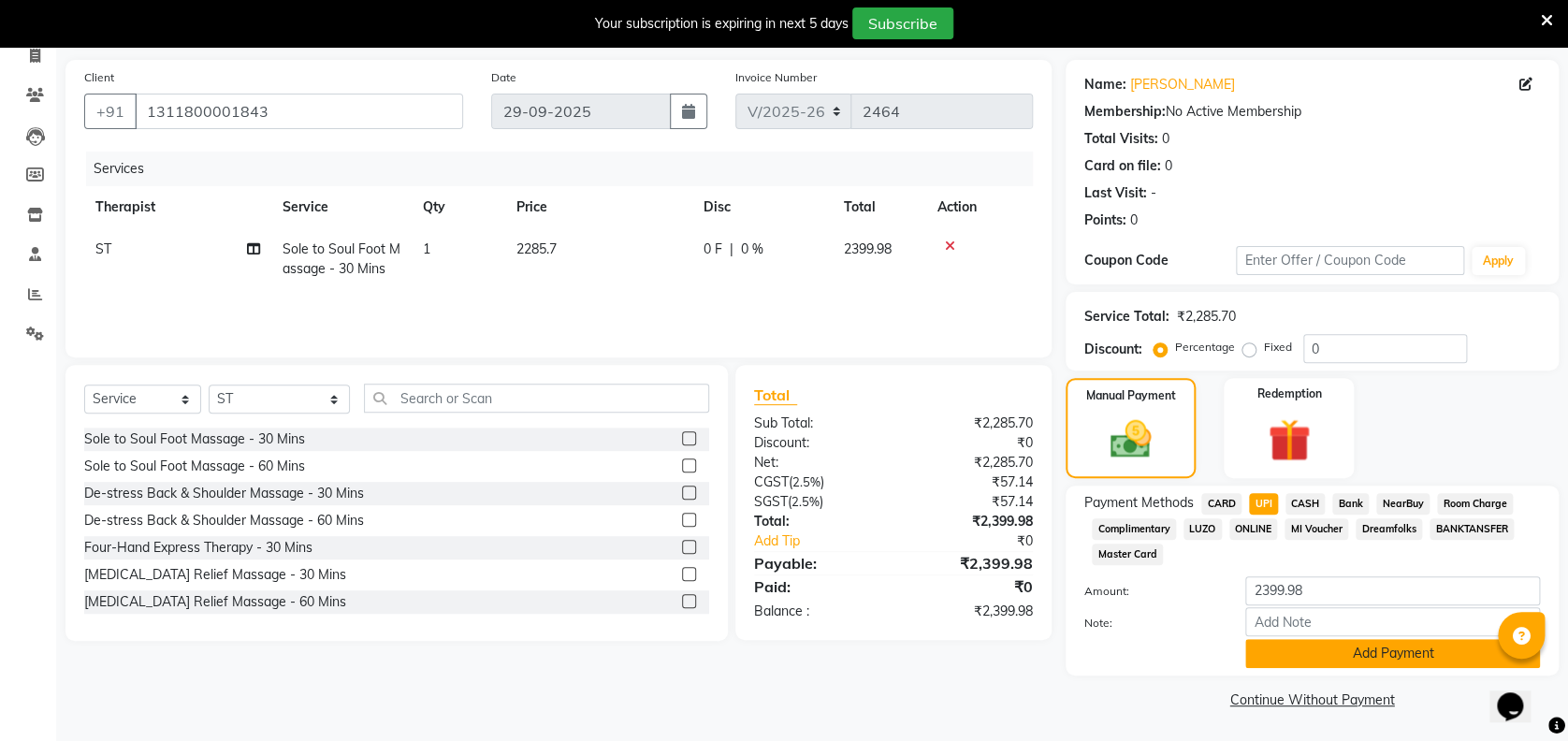
click at [1374, 647] on button "Add Payment" at bounding box center [1392, 654] width 295 height 29
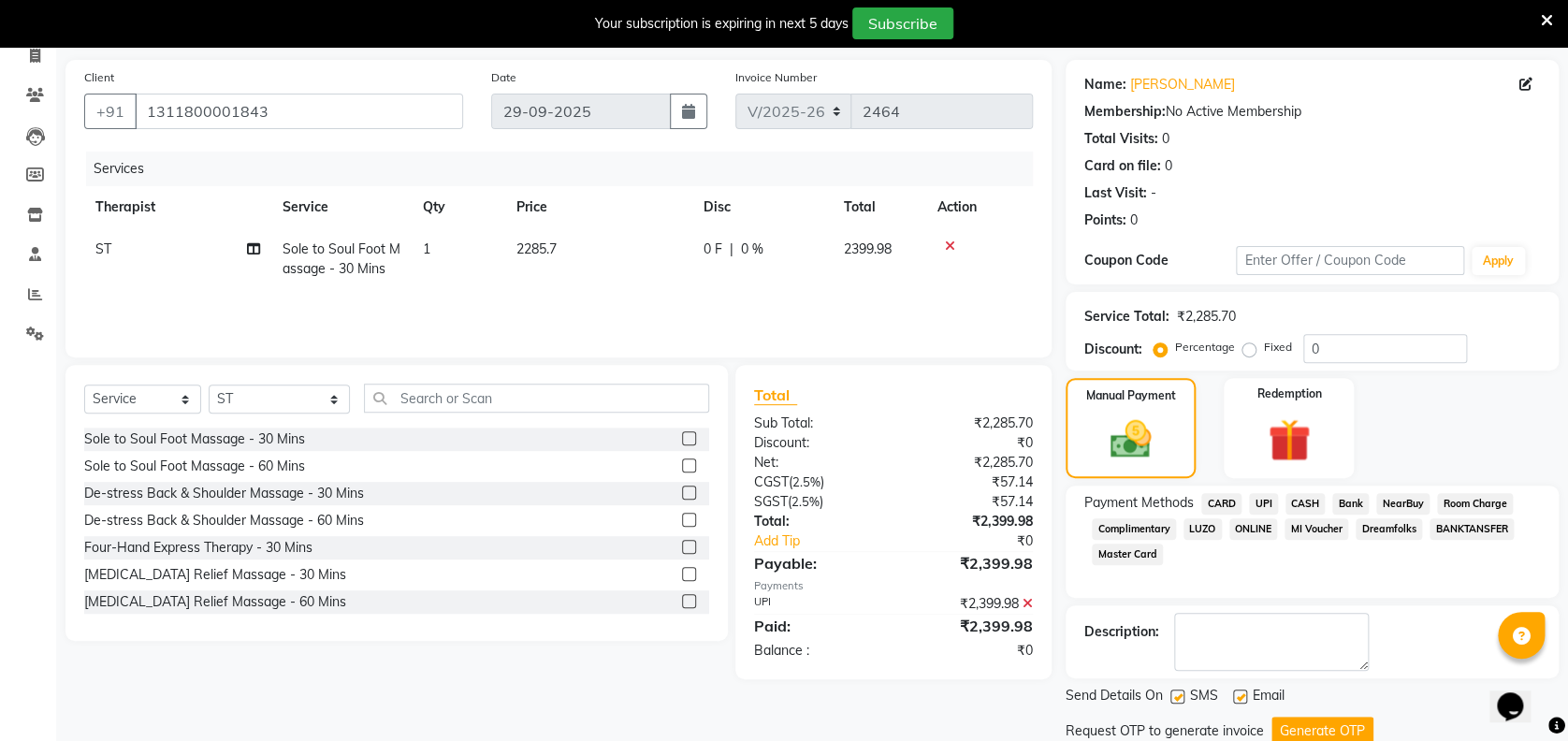
click at [1242, 697] on label at bounding box center [1240, 697] width 14 height 14
click at [1242, 697] on input "checkbox" at bounding box center [1240, 698] width 13 height 13
checkbox input "false"
click at [1173, 699] on label at bounding box center [1178, 697] width 14 height 14
click at [1173, 699] on input "checkbox" at bounding box center [1177, 698] width 13 height 13
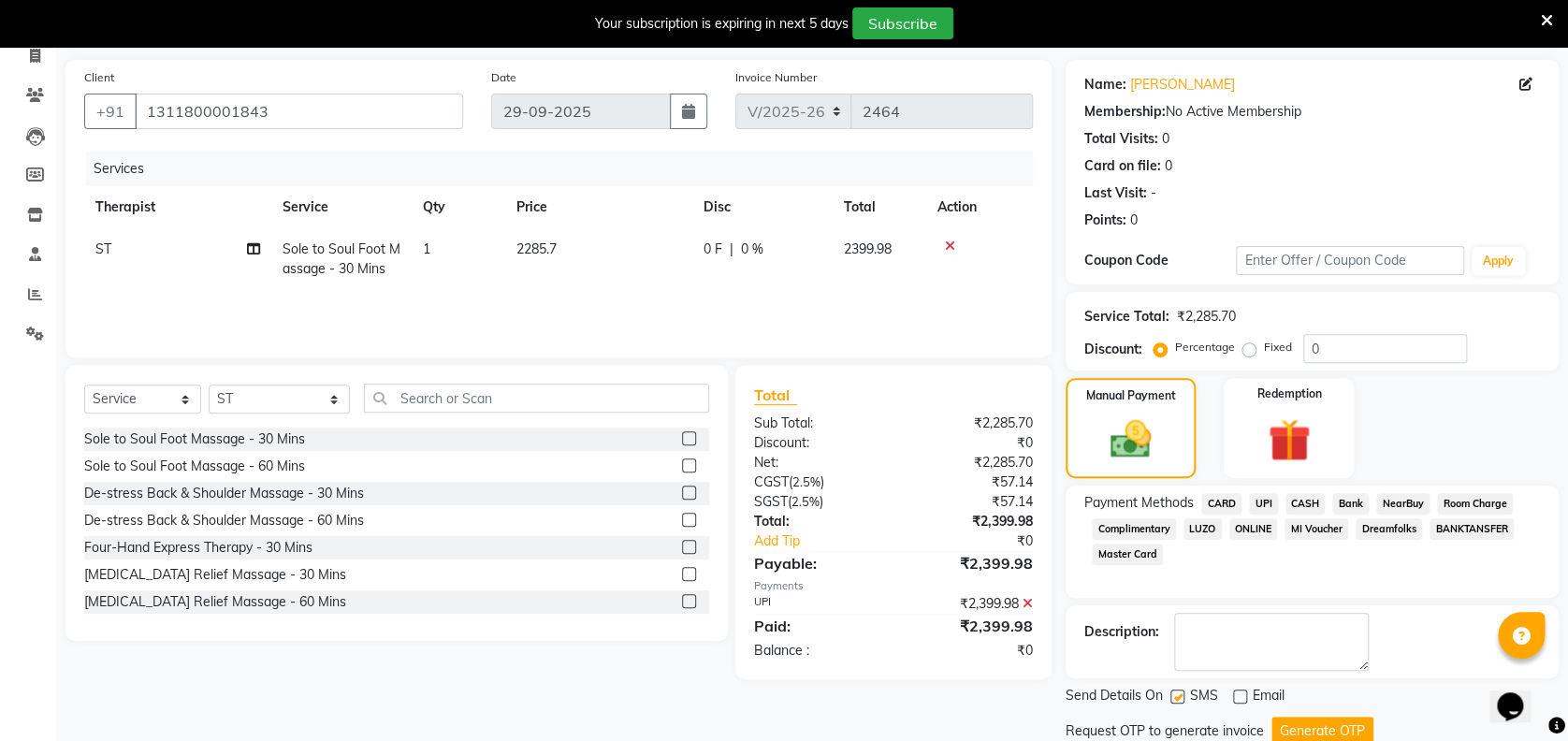
checkbox input "false"
click at [1302, 727] on button "Generate OTP" at bounding box center [1323, 731] width 102 height 29
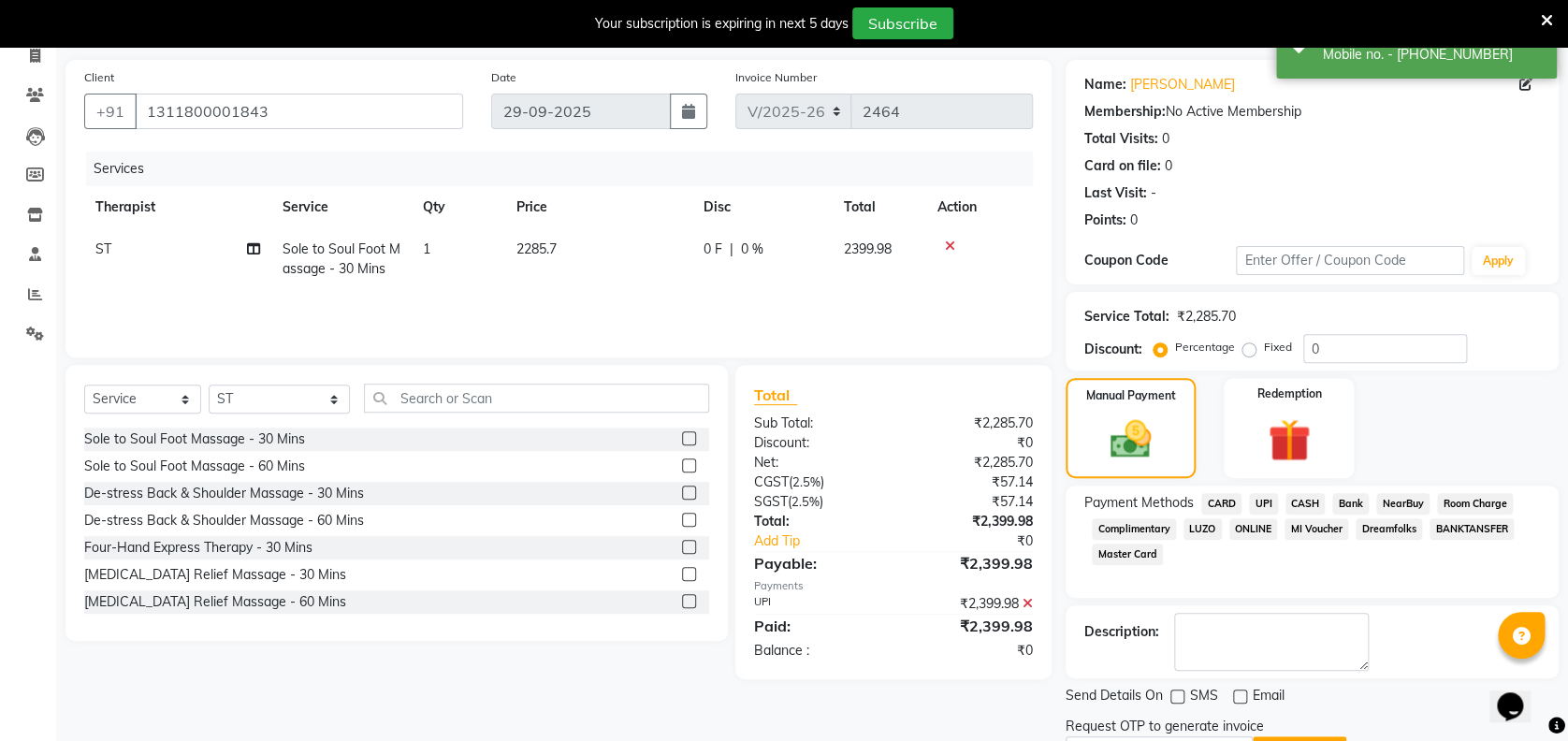
click at [1566, 687] on div "Name: [PERSON_NAME] Membership: No Active Membership Total Visits: 0 Card on fi…" at bounding box center [1319, 437] width 507 height 755
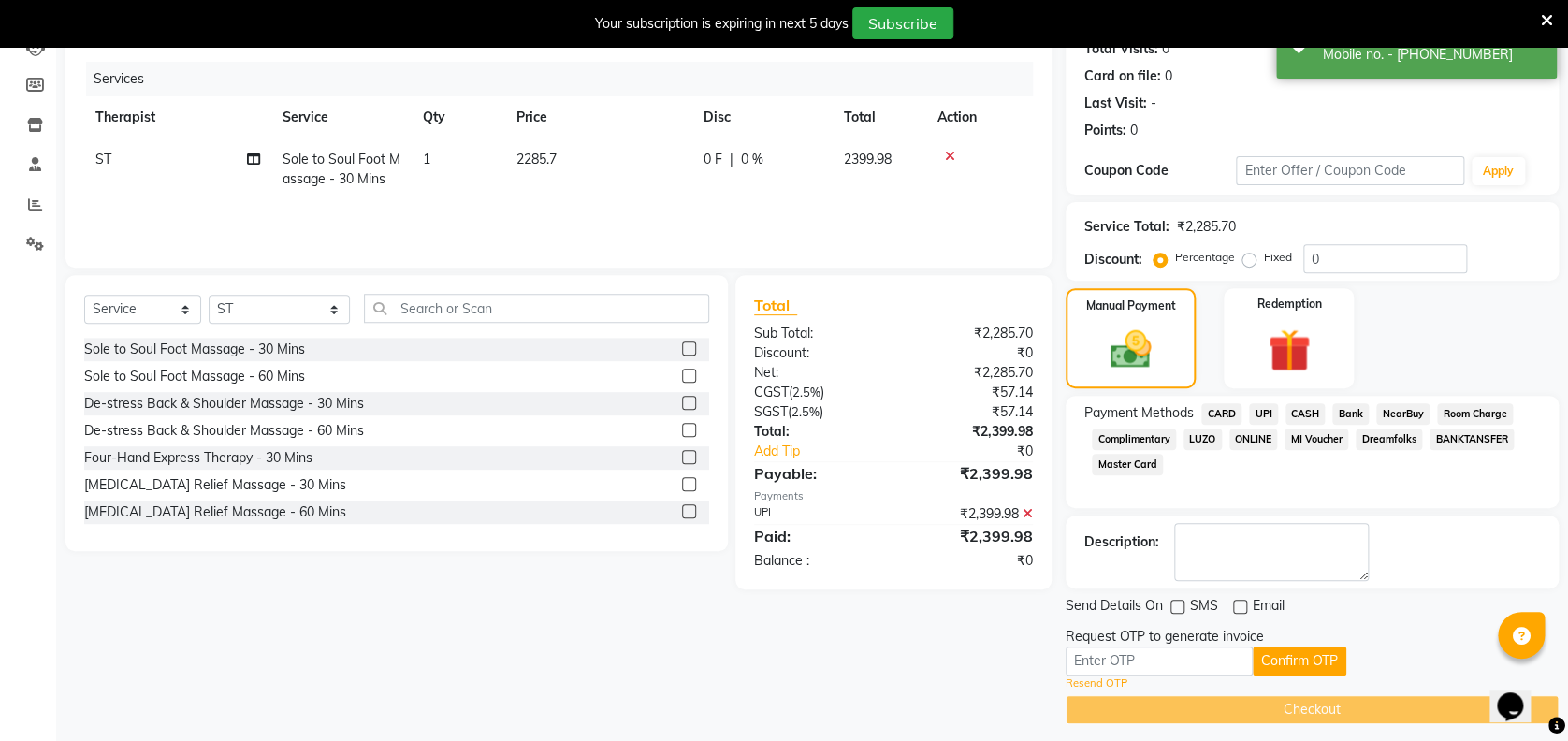
scroll to position [226, 0]
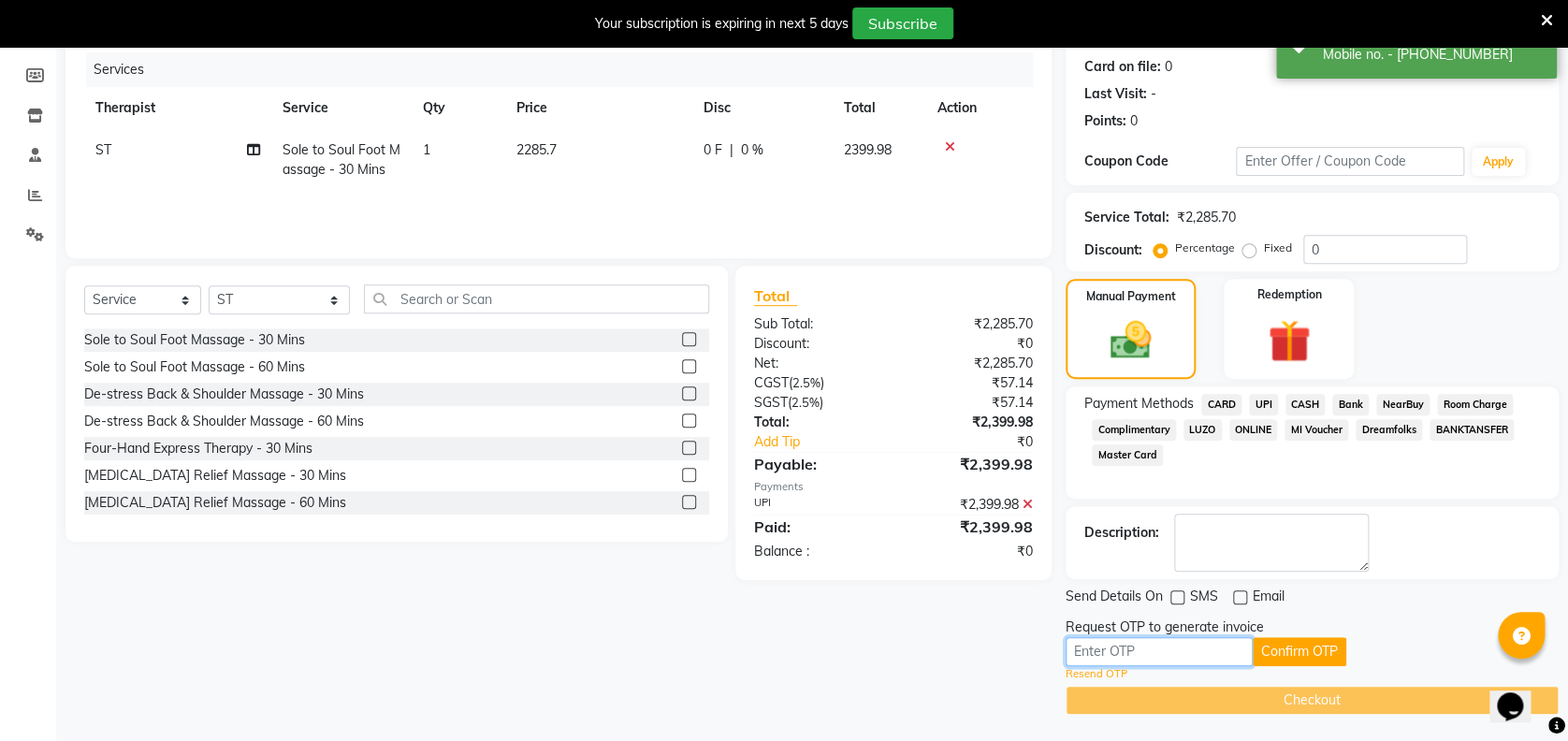
click at [1230, 647] on input "text" at bounding box center [1159, 652] width 187 height 29
type input "3924"
click at [1276, 638] on button "Confirm OTP" at bounding box center [1299, 652] width 94 height 29
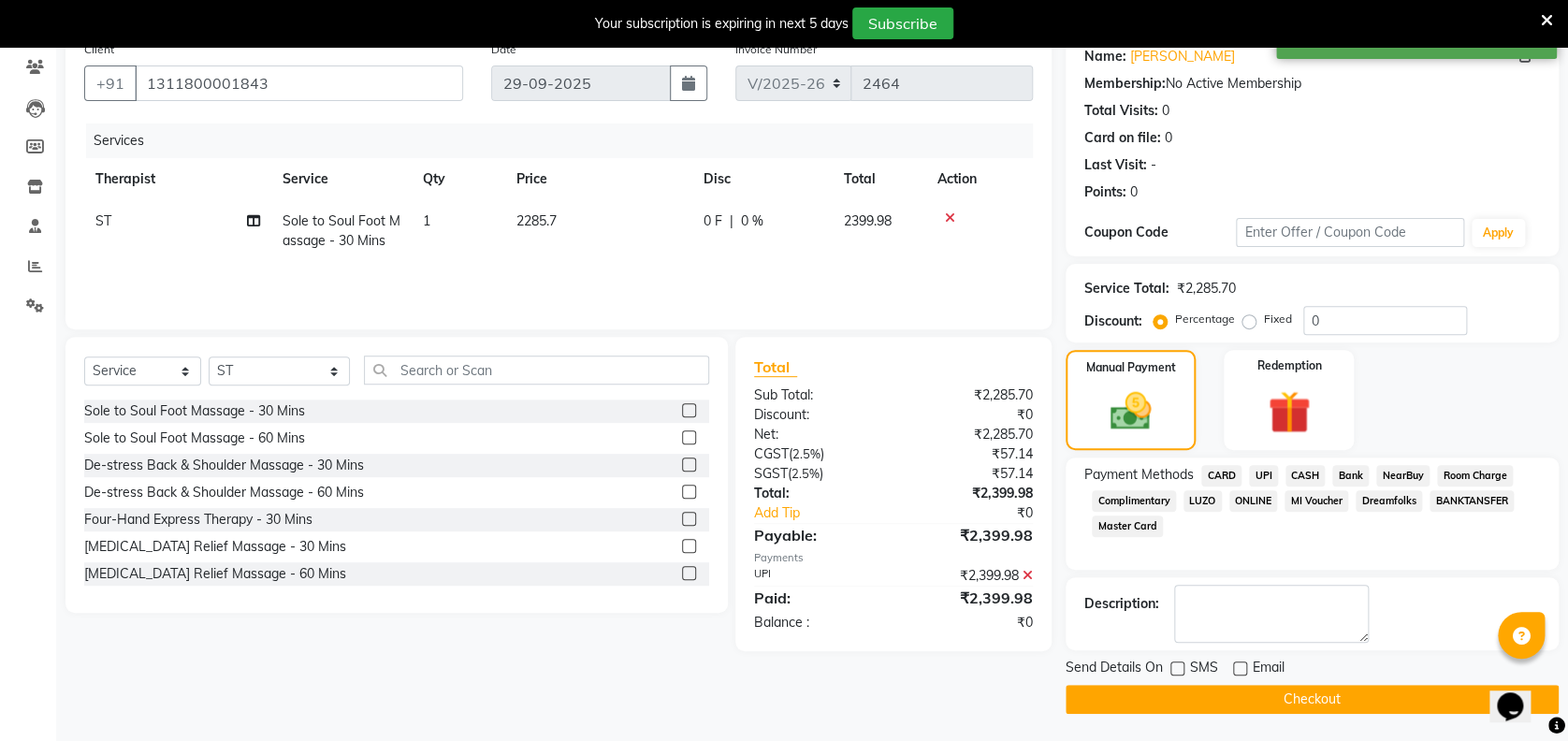
click at [1258, 703] on button "Checkout" at bounding box center [1312, 699] width 493 height 29
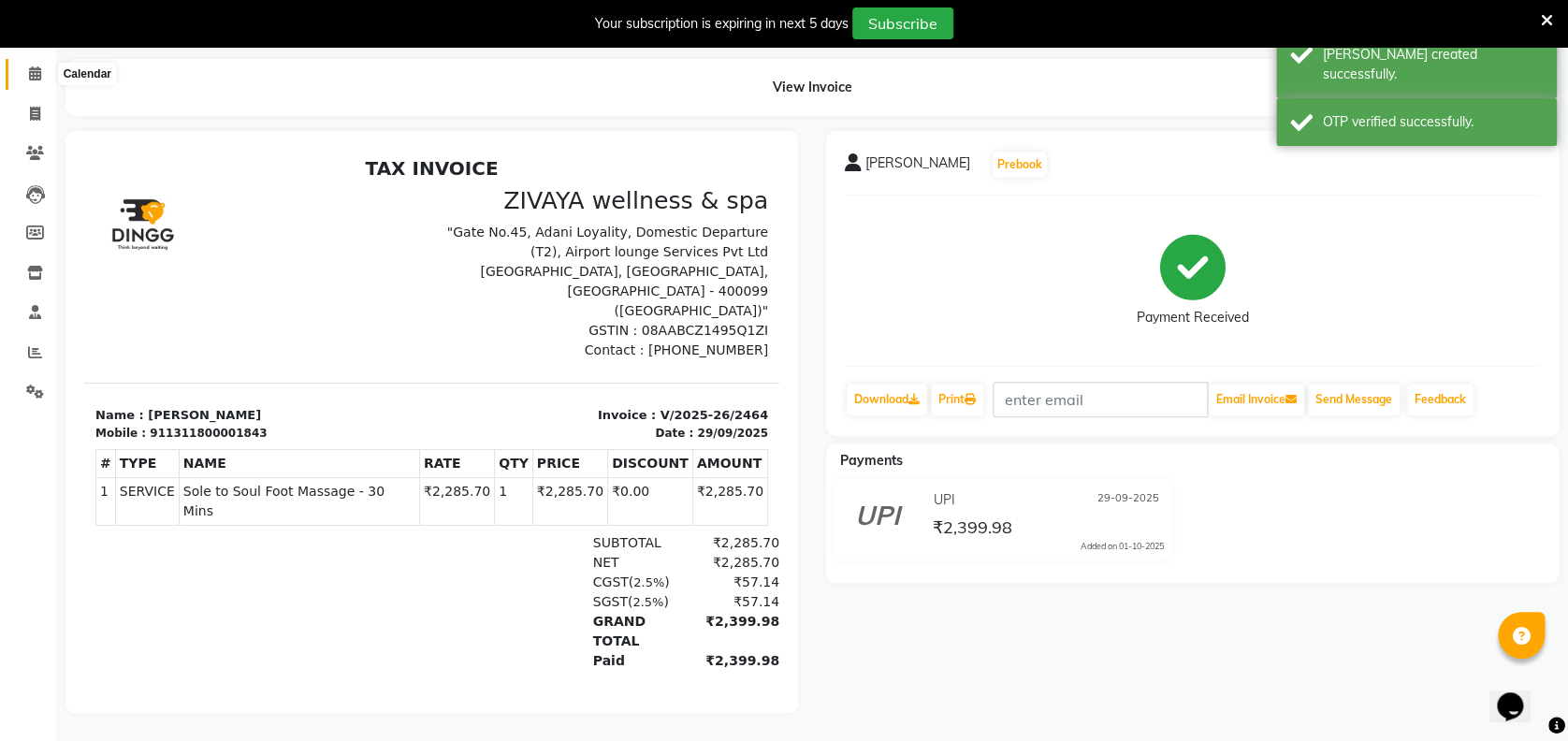
click at [30, 67] on icon at bounding box center [35, 73] width 13 height 14
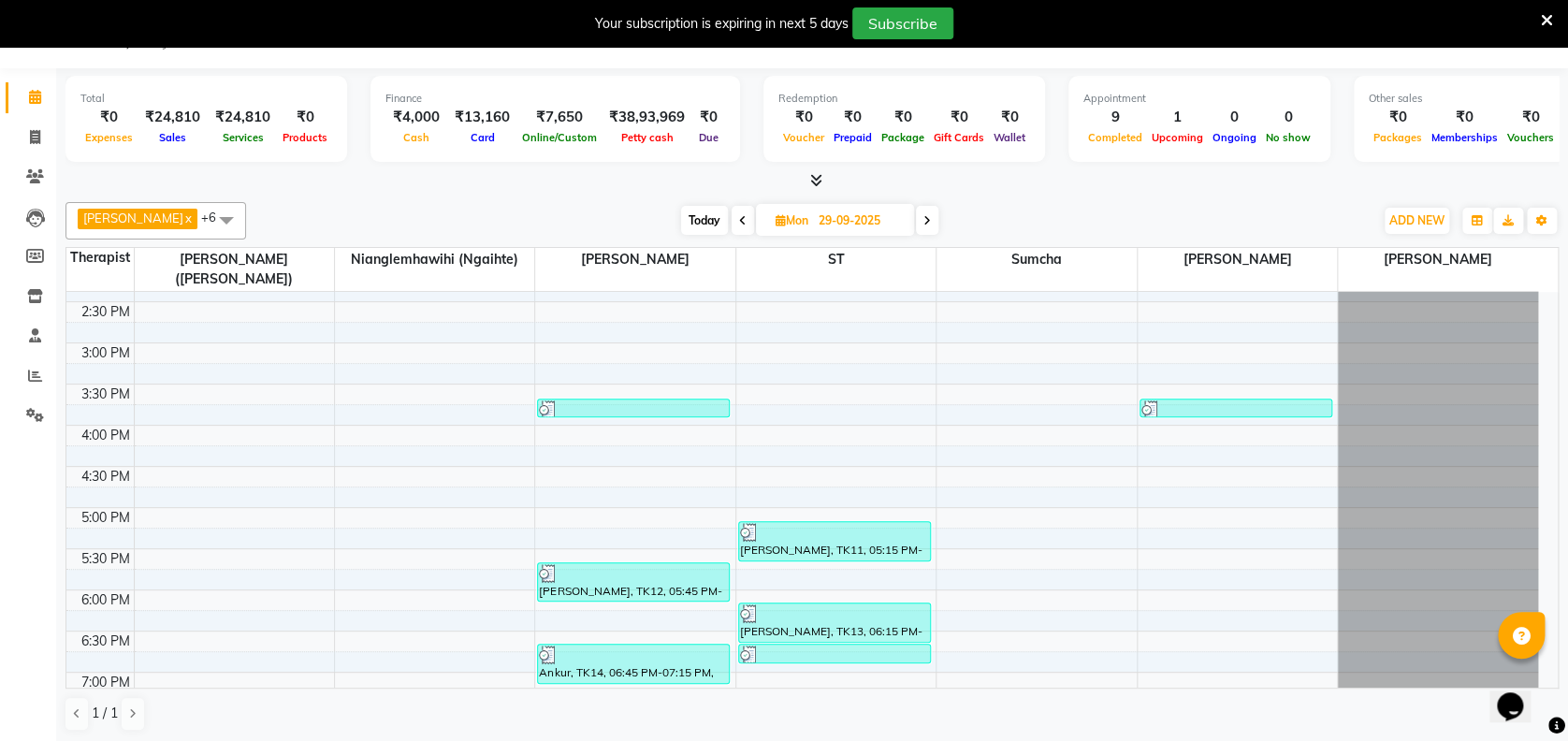
scroll to position [1531, 0]
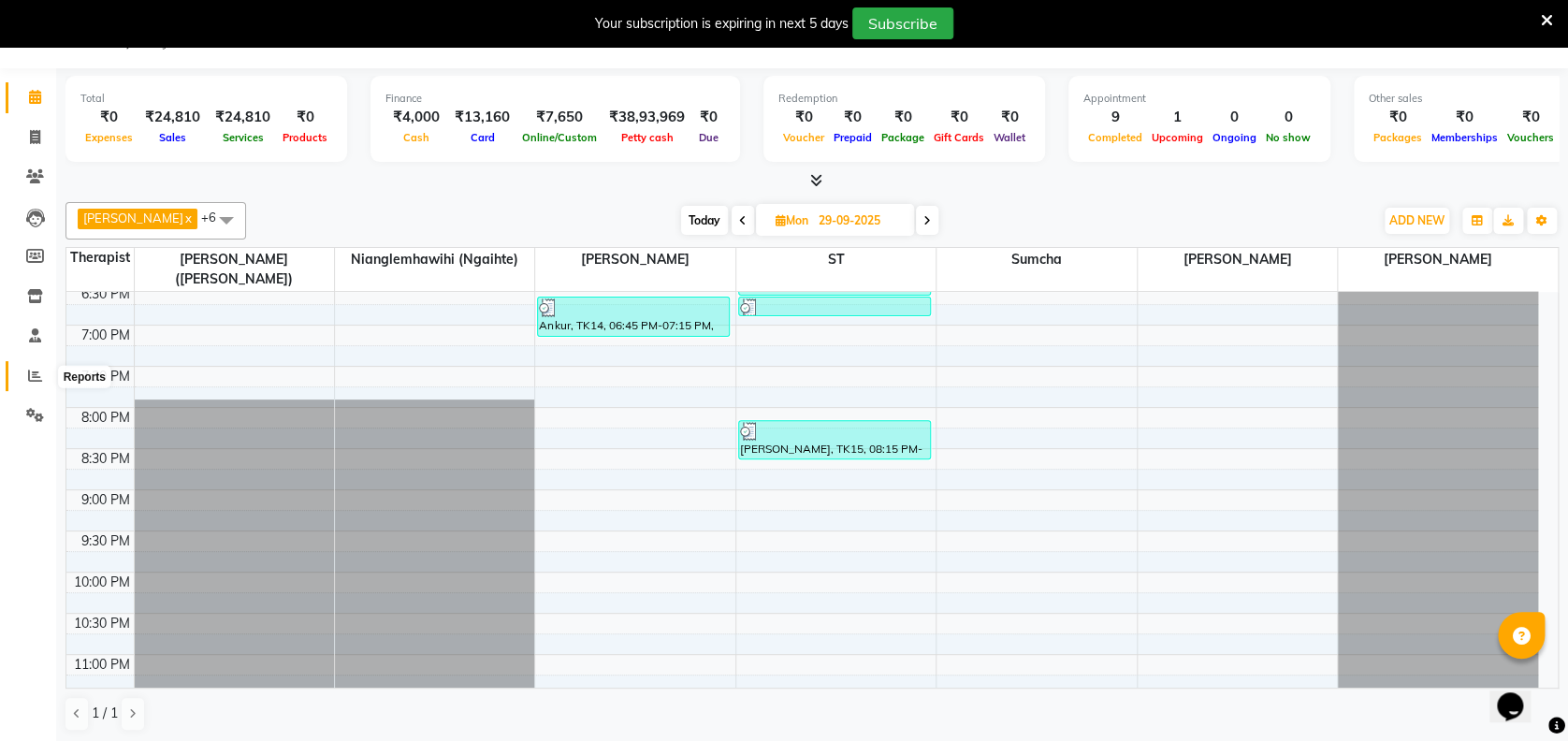
click at [33, 374] on icon at bounding box center [35, 376] width 14 height 14
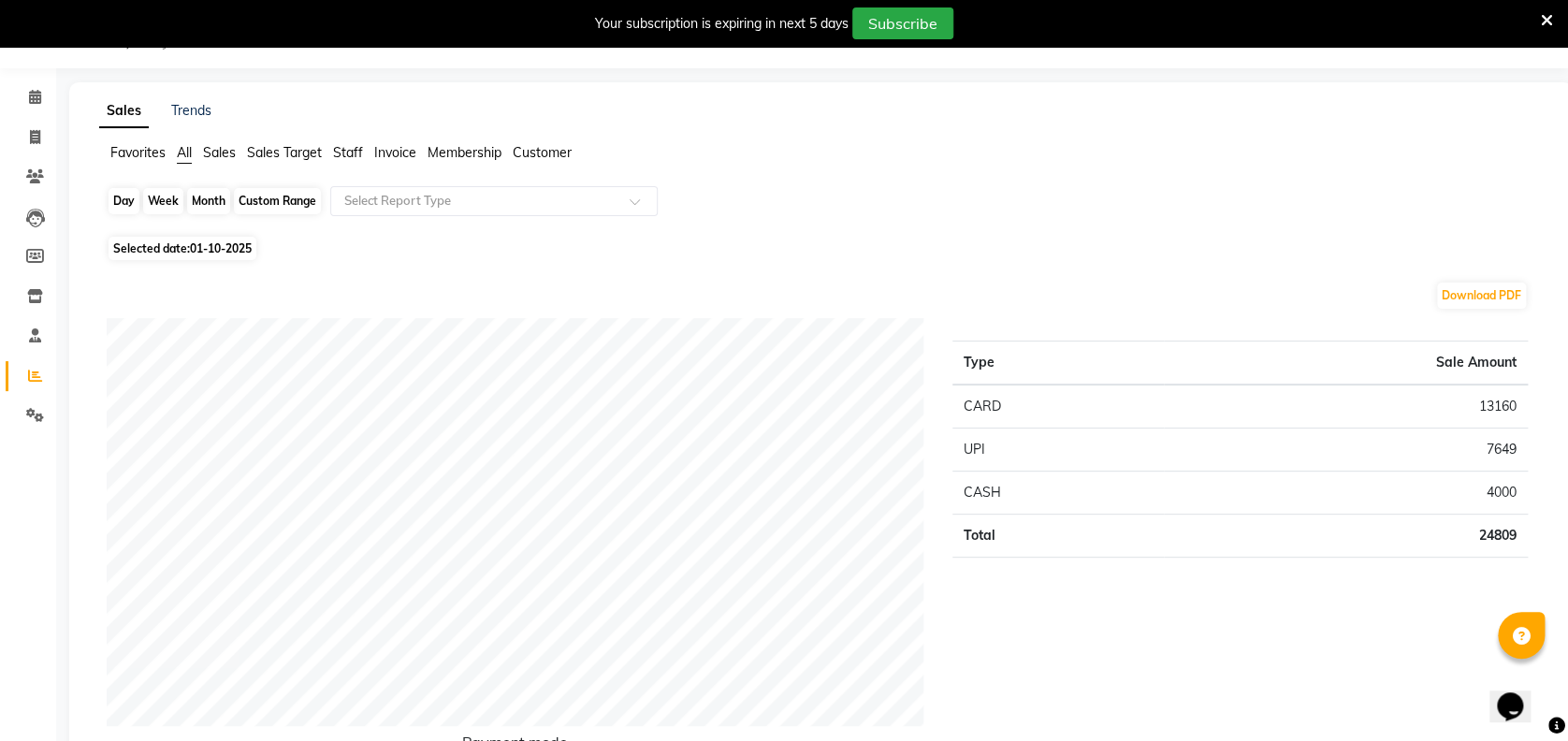
click at [128, 208] on div "Day" at bounding box center [124, 201] width 31 height 26
select select "10"
select select "2025"
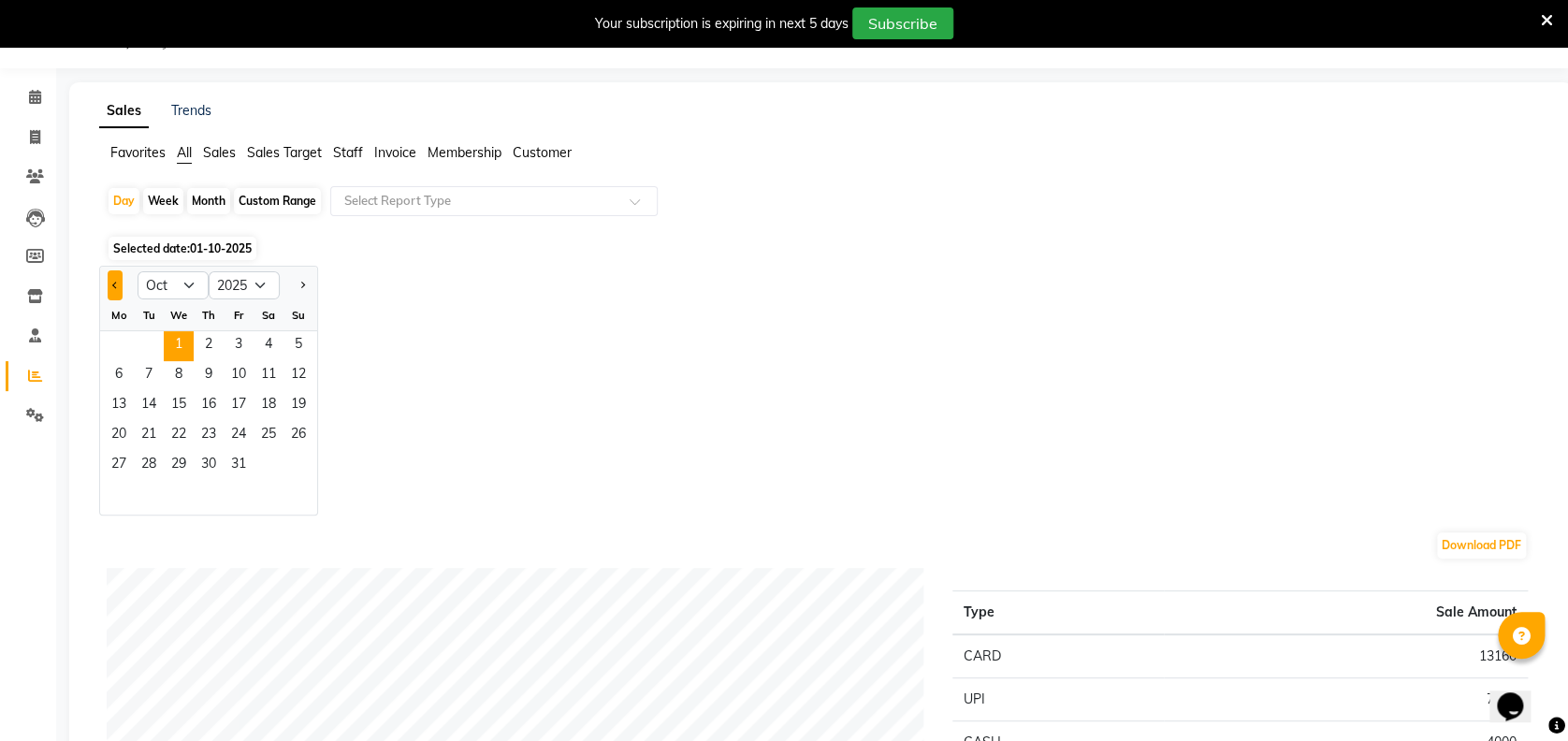
click at [107, 284] on button "Previous month" at bounding box center [114, 285] width 14 height 30
select select "9"
click at [267, 427] on span "27" at bounding box center [268, 436] width 30 height 30
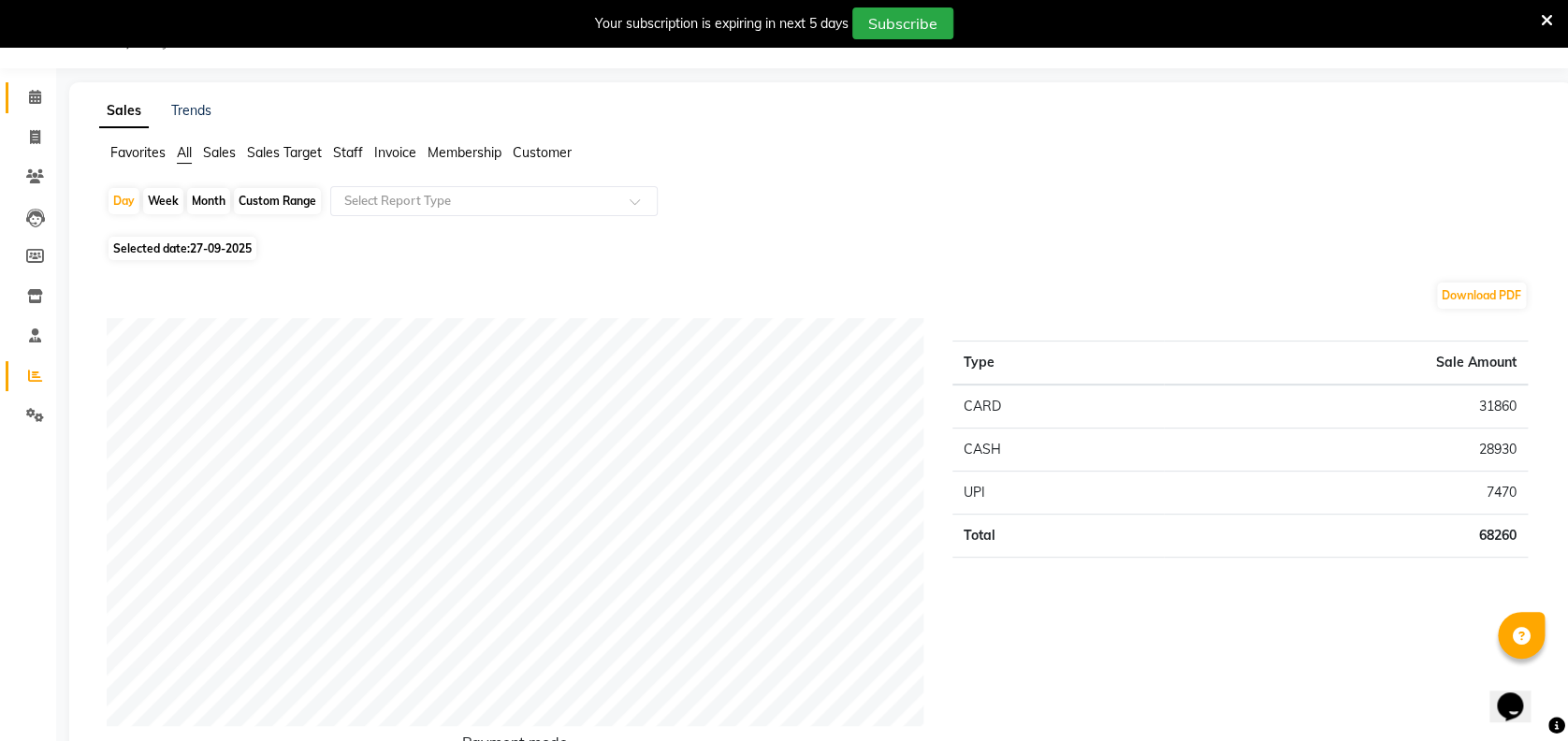
click at [30, 109] on link "Calendar" at bounding box center [28, 98] width 44 height 31
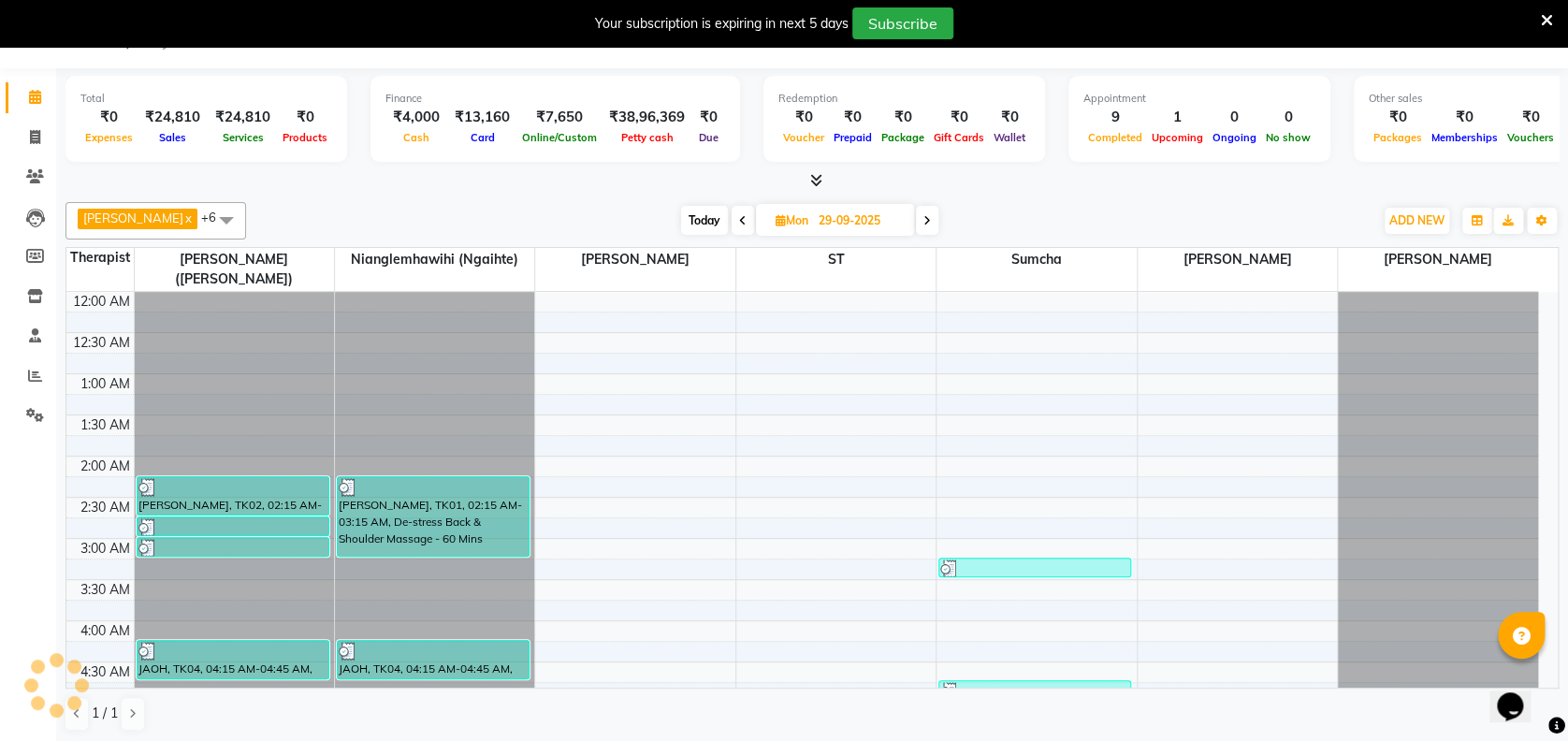
scroll to position [492, 0]
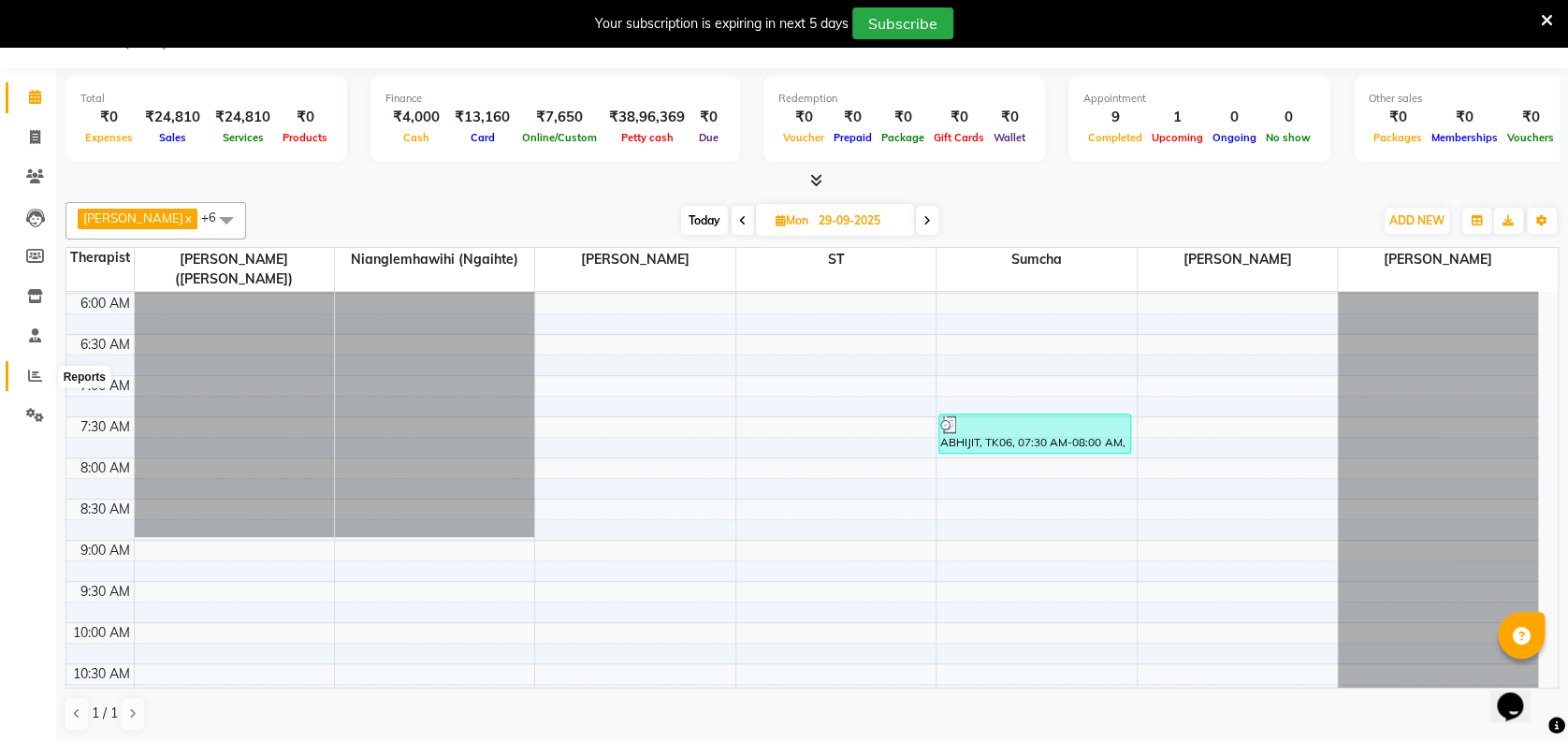
click at [31, 379] on icon at bounding box center [35, 376] width 14 height 14
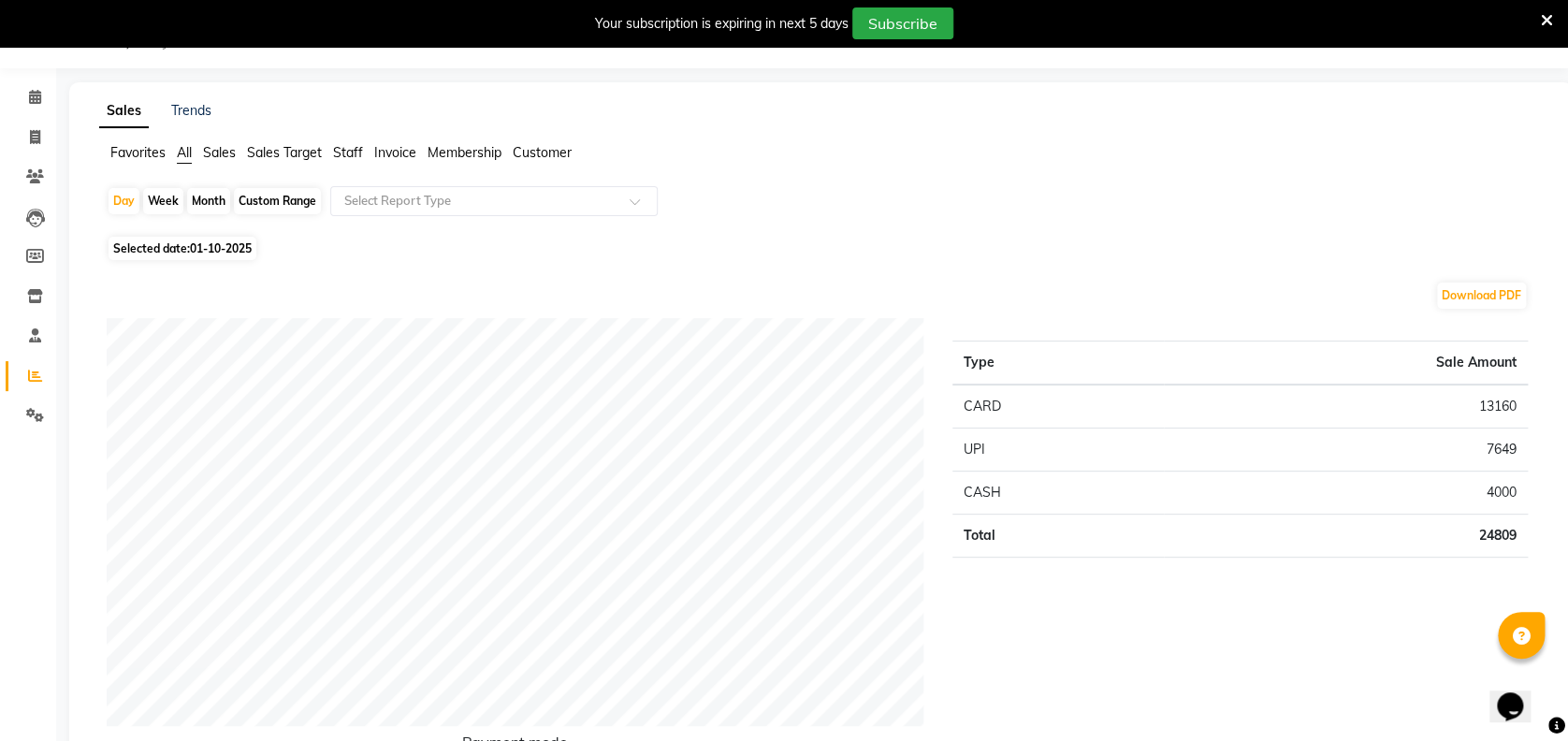
click at [217, 200] on div "Month" at bounding box center [209, 201] width 43 height 26
select select "10"
select select "2025"
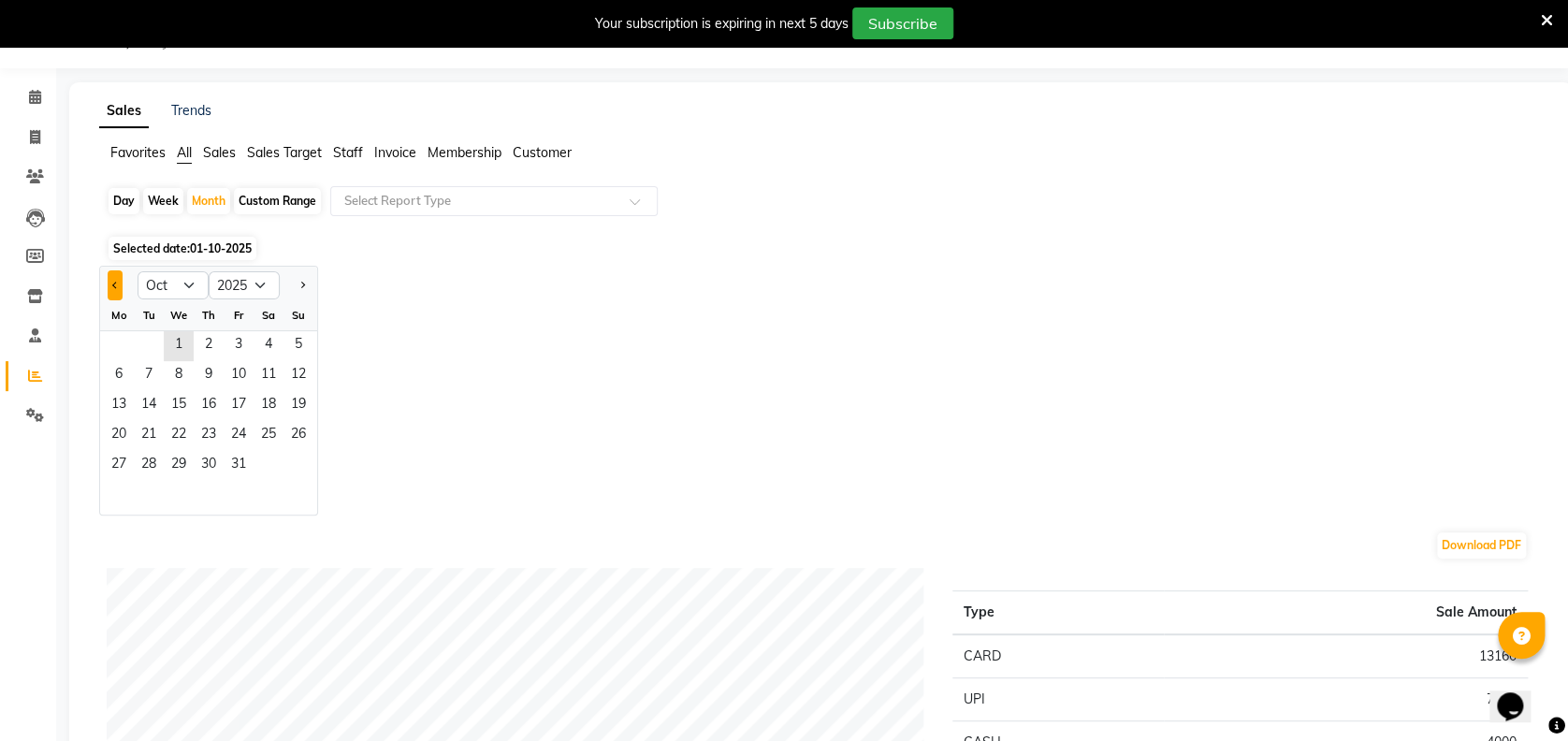
click at [121, 283] on button "Previous month" at bounding box center [114, 285] width 14 height 30
select select "9"
click at [121, 347] on span "1" at bounding box center [119, 346] width 30 height 30
